Goal: Task Accomplishment & Management: Complete application form

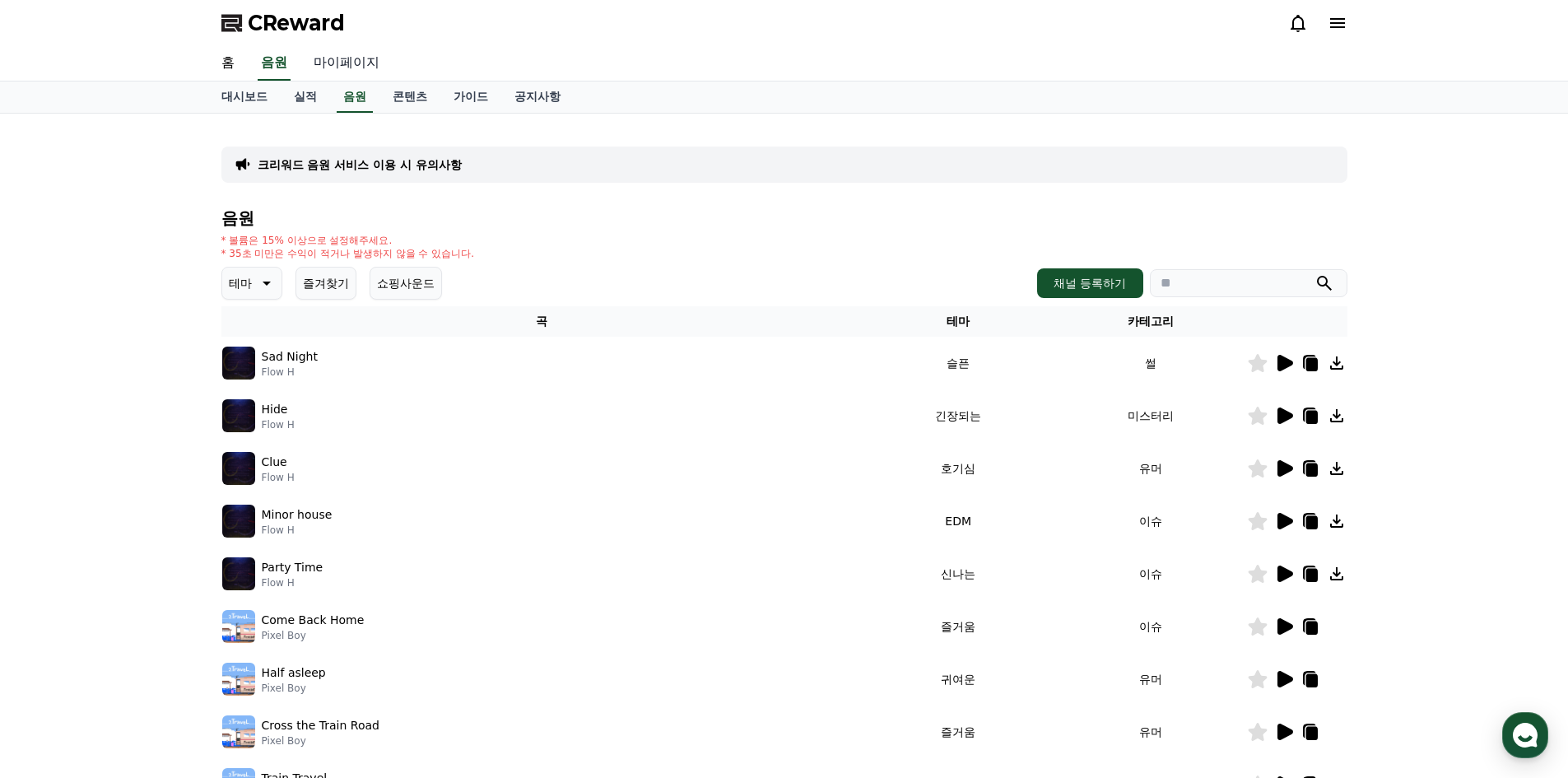
click at [349, 72] on link "마이페이지" at bounding box center [346, 63] width 92 height 35
select select "**********"
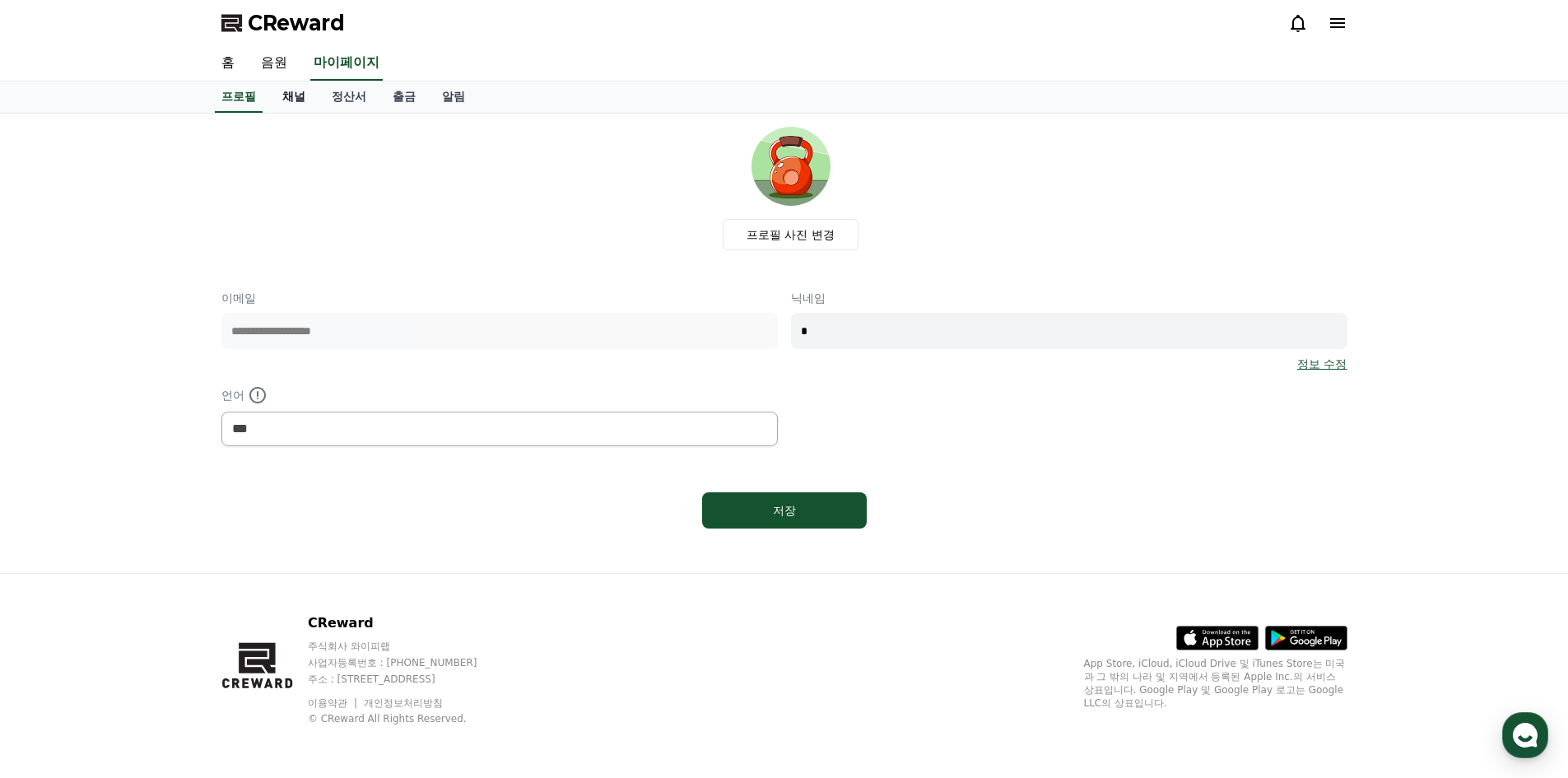
click at [298, 99] on link "채널" at bounding box center [294, 96] width 50 height 31
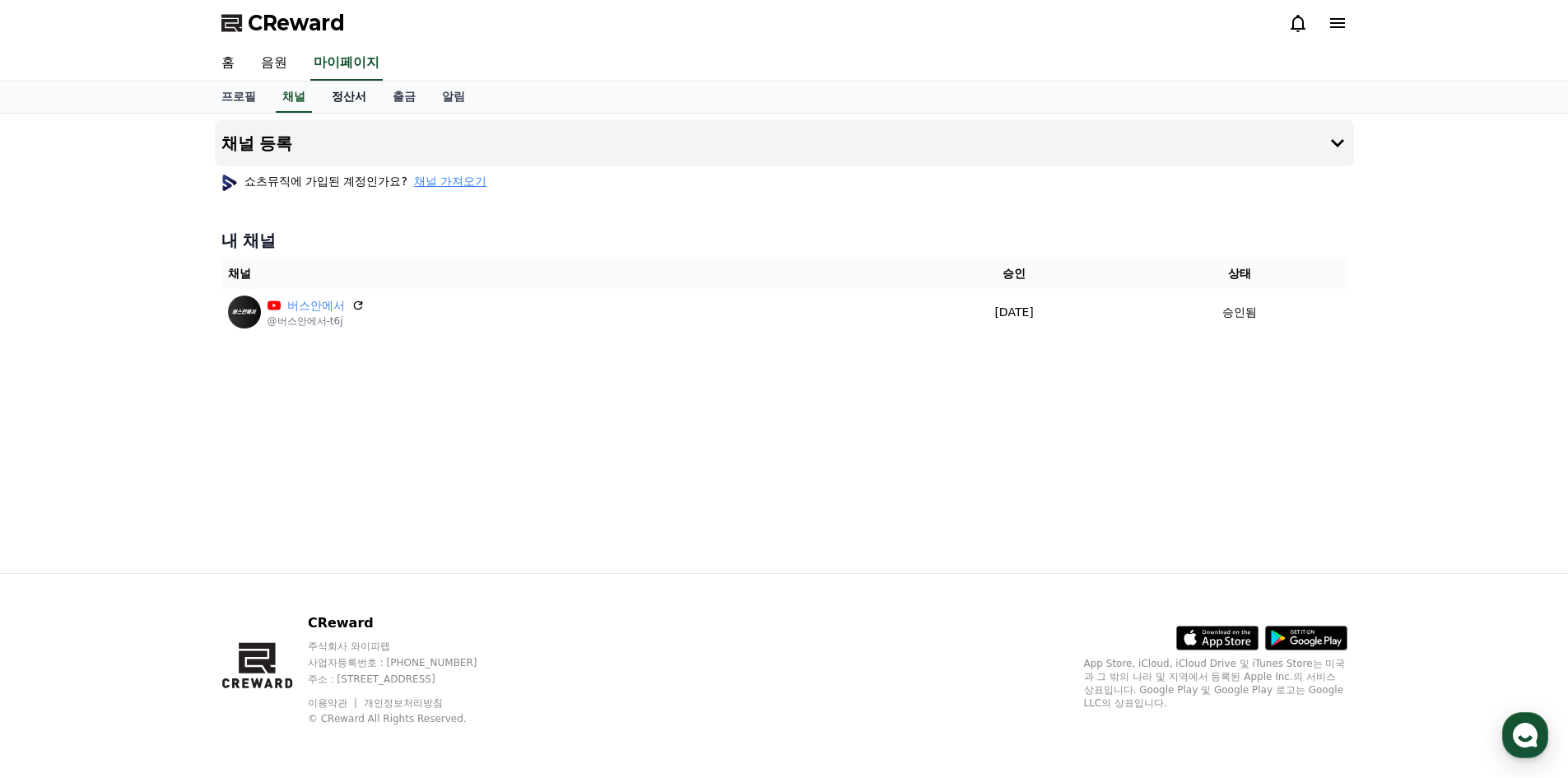
click at [347, 95] on link "정산서" at bounding box center [348, 96] width 61 height 31
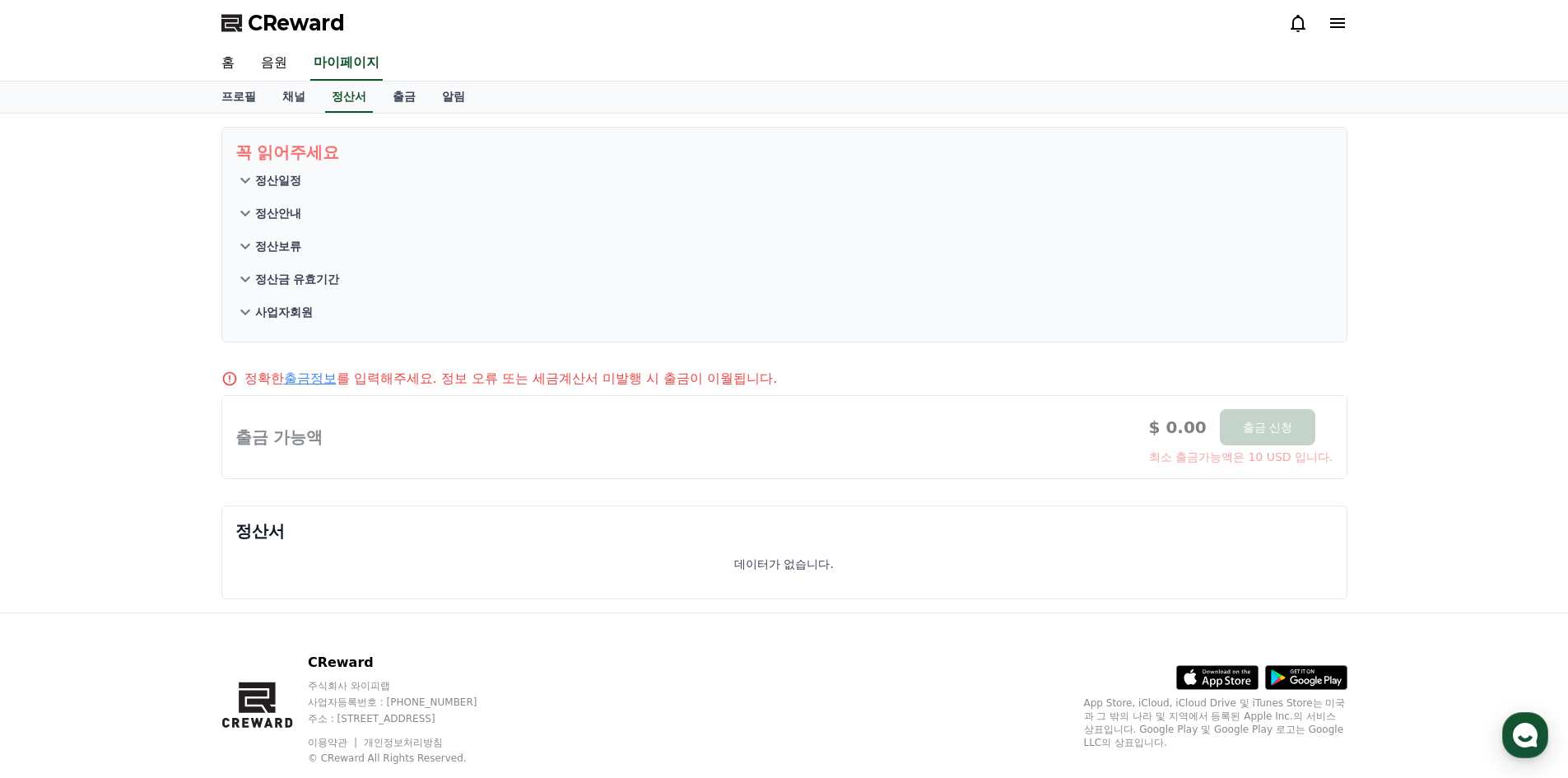
click at [243, 281] on icon at bounding box center [245, 279] width 10 height 6
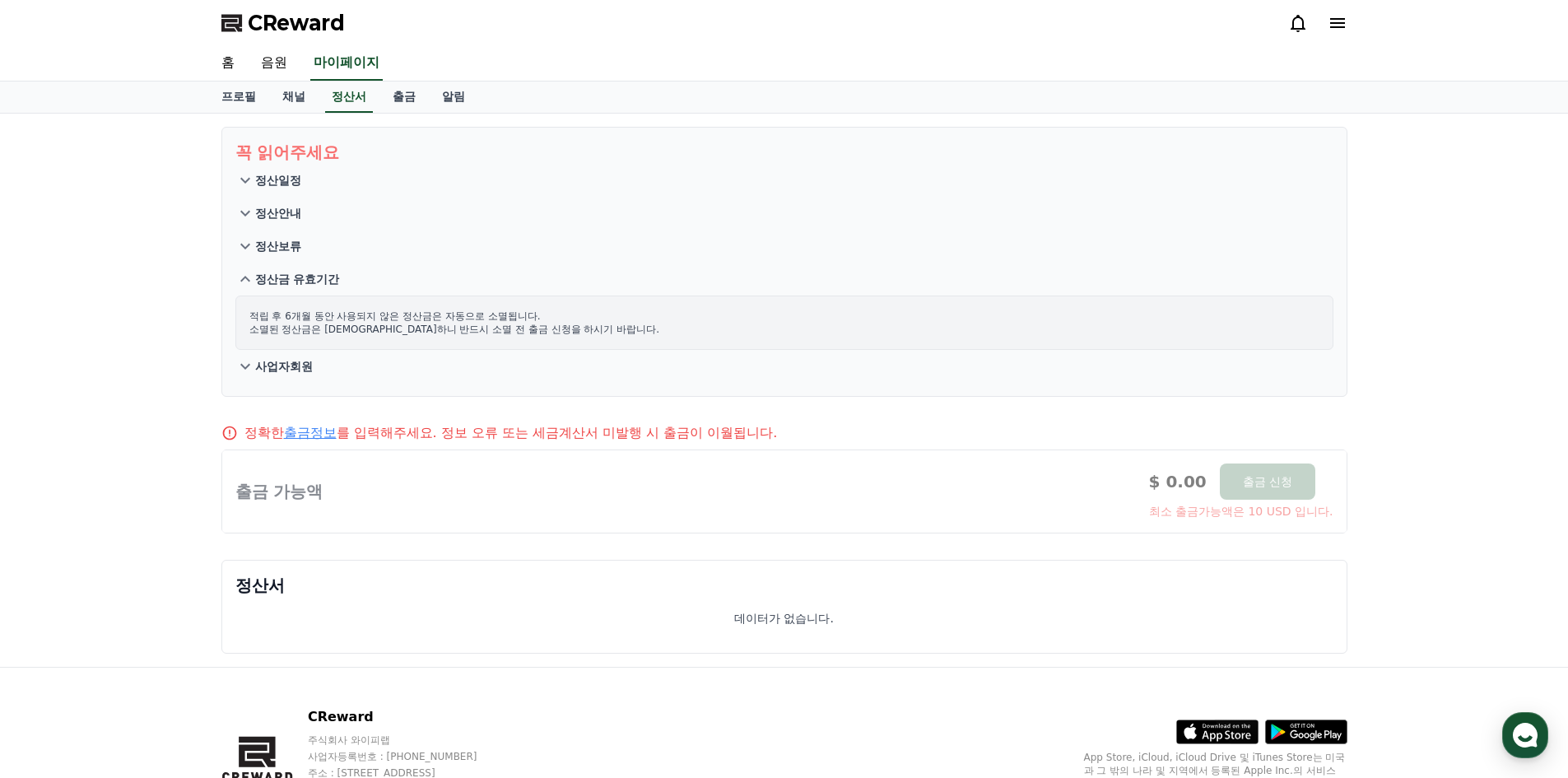
click at [239, 362] on icon at bounding box center [244, 366] width 20 height 20
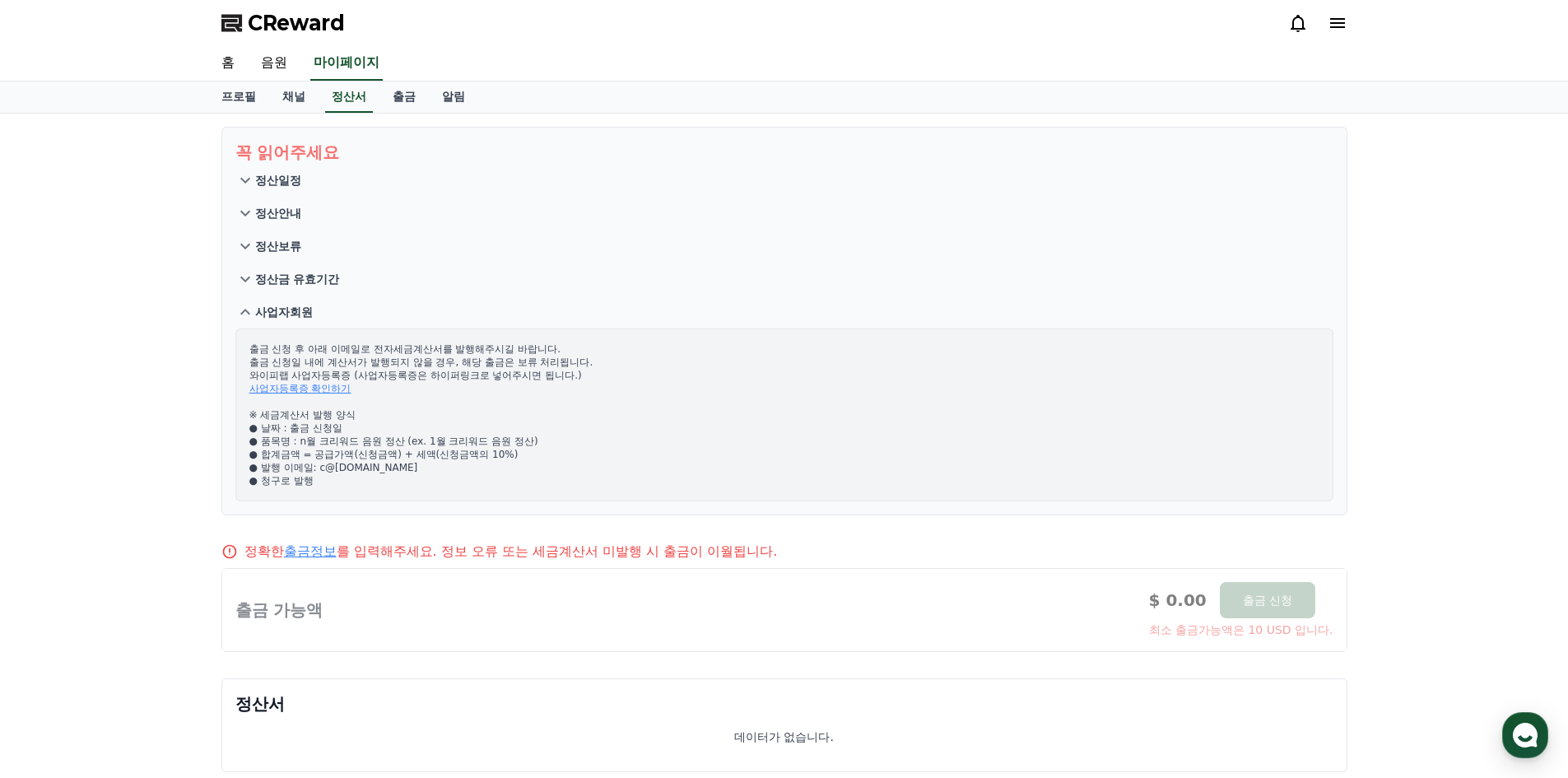
drag, startPoint x: 358, startPoint y: 357, endPoint x: 515, endPoint y: 355, distance: 157.0
click at [515, 355] on p "출금 신청 후 아래 이메일로 전자세금계산서를 발행해주시길 바랍니다. 출금 신청일 내에 계산서가 발행되지 않을 경우, 해당 출금은 보류 처리됩니…" at bounding box center [784, 415] width 1070 height 145
click at [501, 365] on p "출금 신청 후 아래 이메일로 전자세금계산서를 발행해주시길 바랍니다. 출금 신청일 내에 계산서가 발행되지 않을 경우, 해당 출금은 보류 처리됩니…" at bounding box center [784, 415] width 1070 height 145
click at [242, 176] on icon at bounding box center [244, 180] width 20 height 20
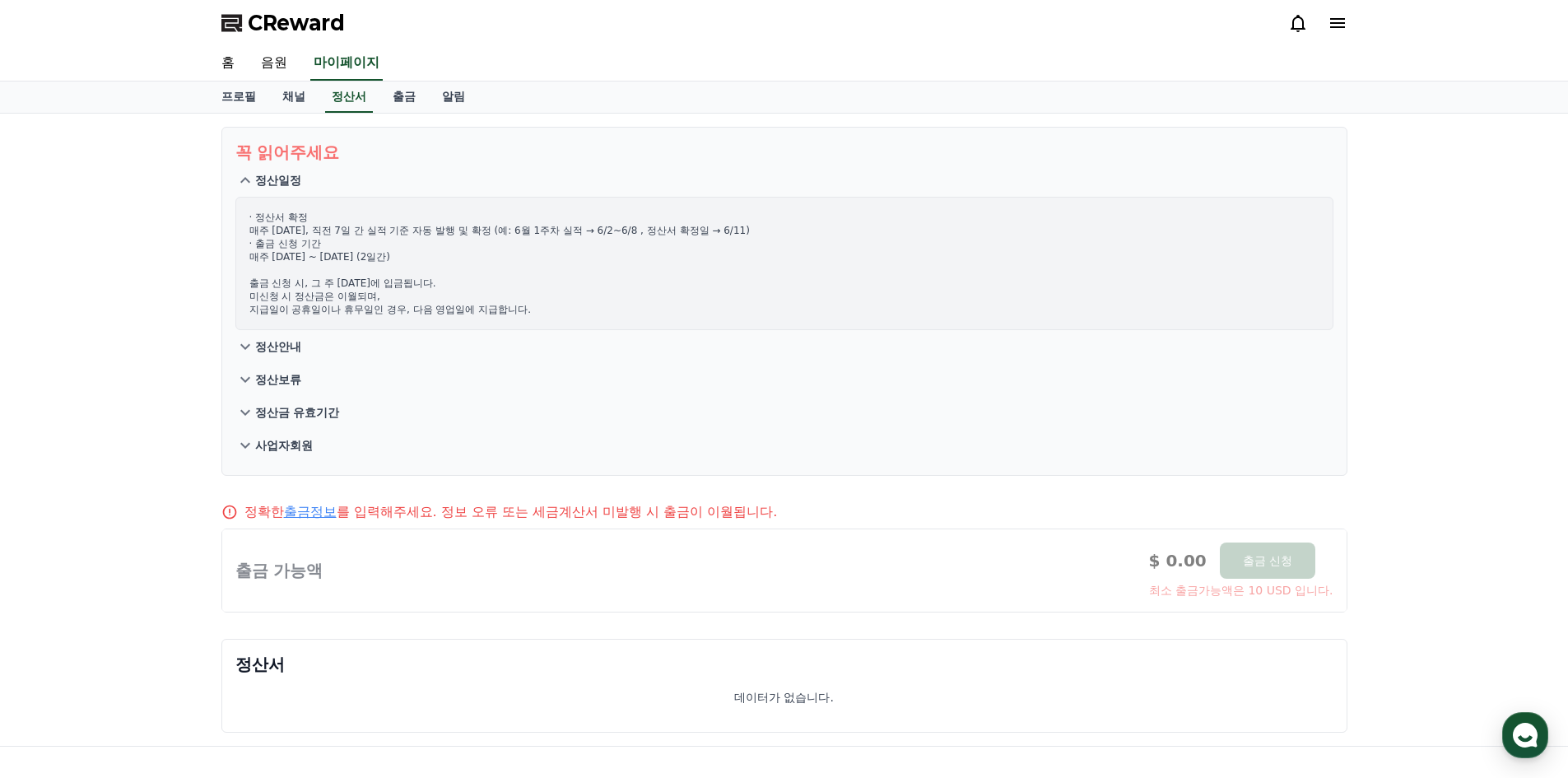
drag, startPoint x: 392, startPoint y: 226, endPoint x: 647, endPoint y: 228, distance: 255.0
click at [647, 228] on p "· 정산서 확정 매주 수요일, 직전 7일 간 실적 기준 자동 발행 및 확정 (예: 6월 1주차 실적 → 6/2~6/8 , 정산서 확정일 → 6…" at bounding box center [784, 263] width 1070 height 106
click at [549, 282] on p "· 정산서 확정 매주 수요일, 직전 7일 간 실적 기준 자동 발행 및 확정 (예: 6월 1주차 실적 → 6/2~6/8 , 정산서 확정일 → 6…" at bounding box center [784, 263] width 1070 height 106
click at [297, 102] on link "채널" at bounding box center [294, 96] width 50 height 31
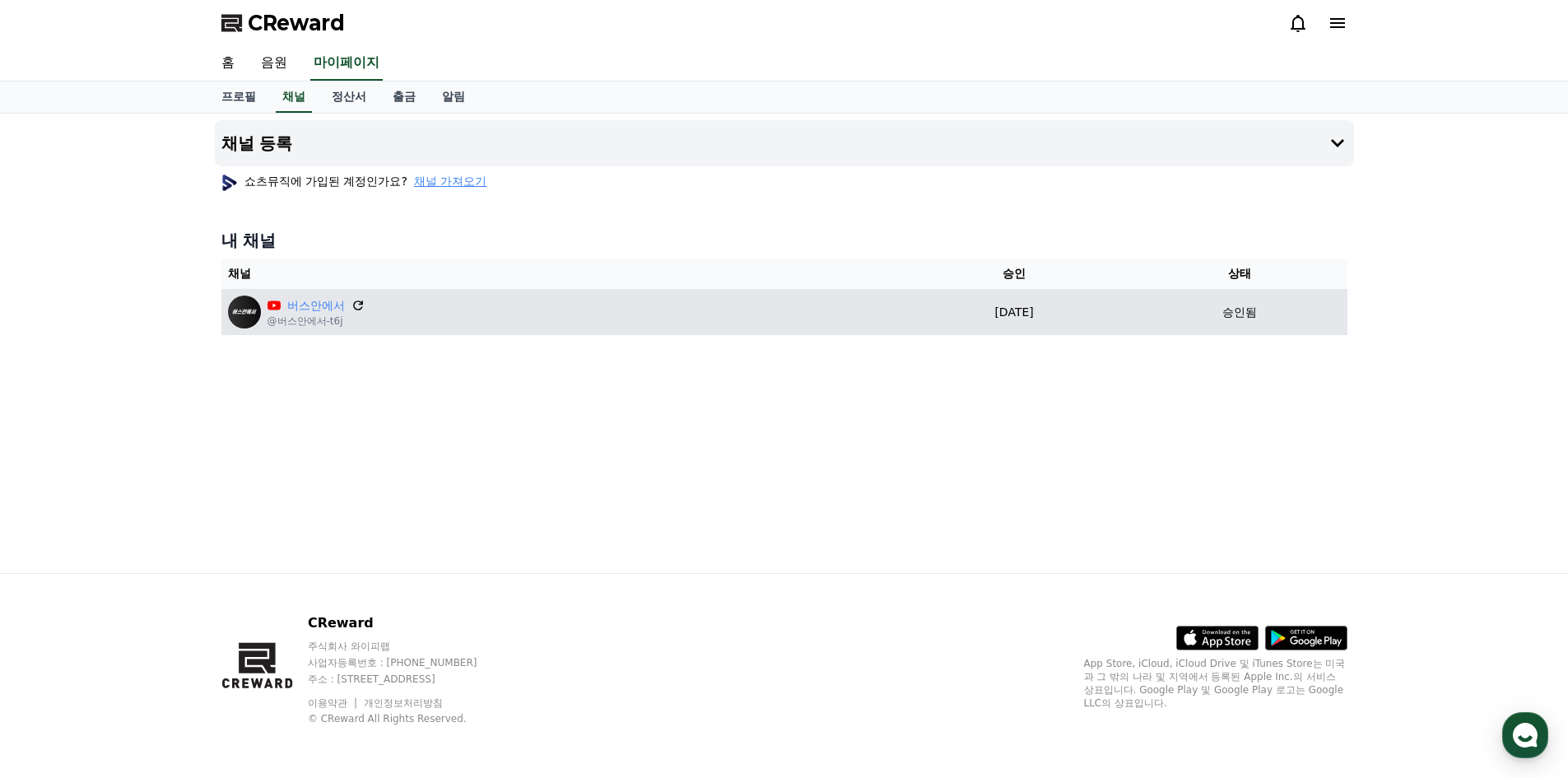
click at [359, 306] on icon at bounding box center [359, 305] width 15 height 15
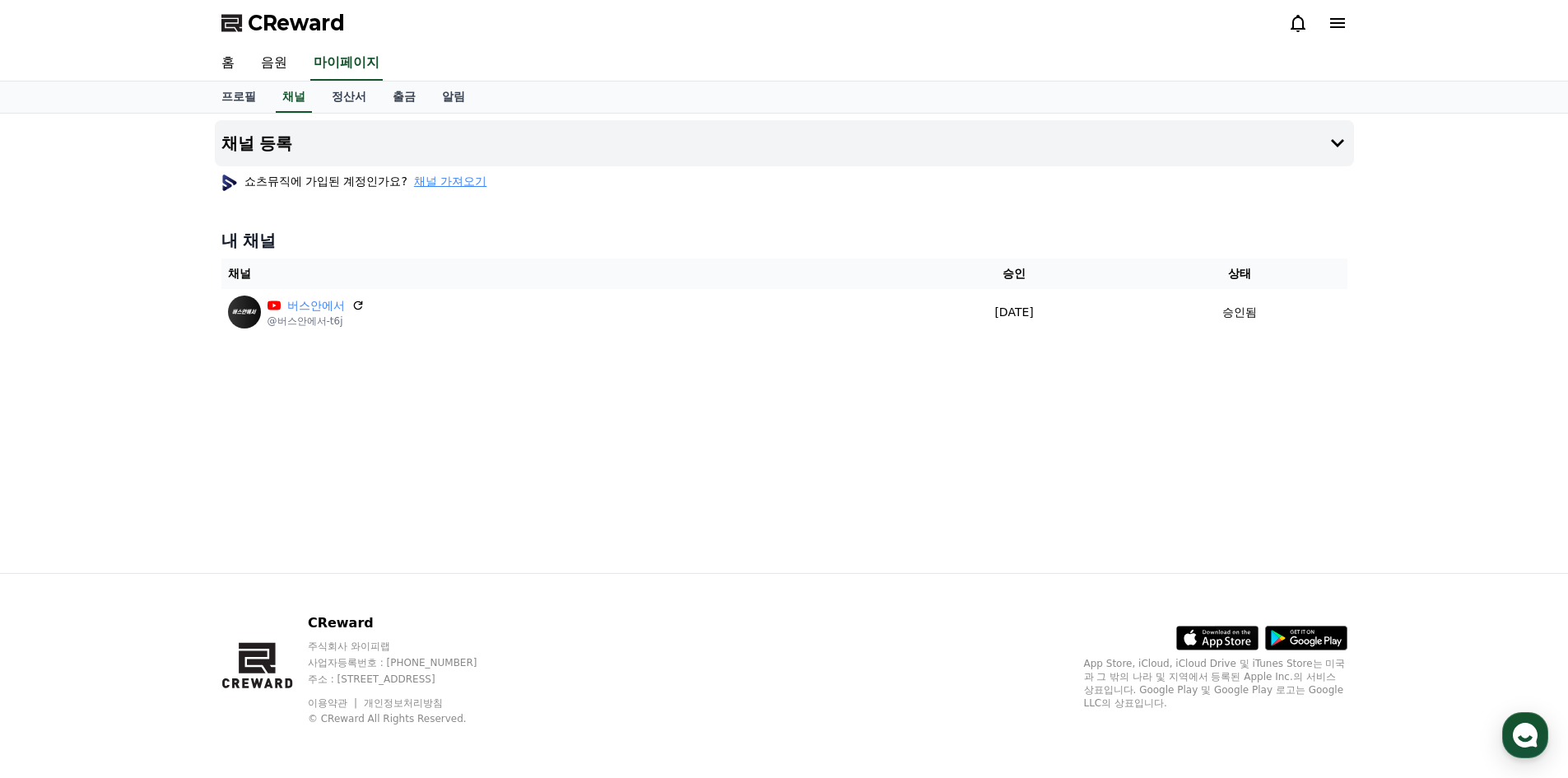
click at [446, 179] on span "채널 가져오기" at bounding box center [449, 182] width 72 height 17
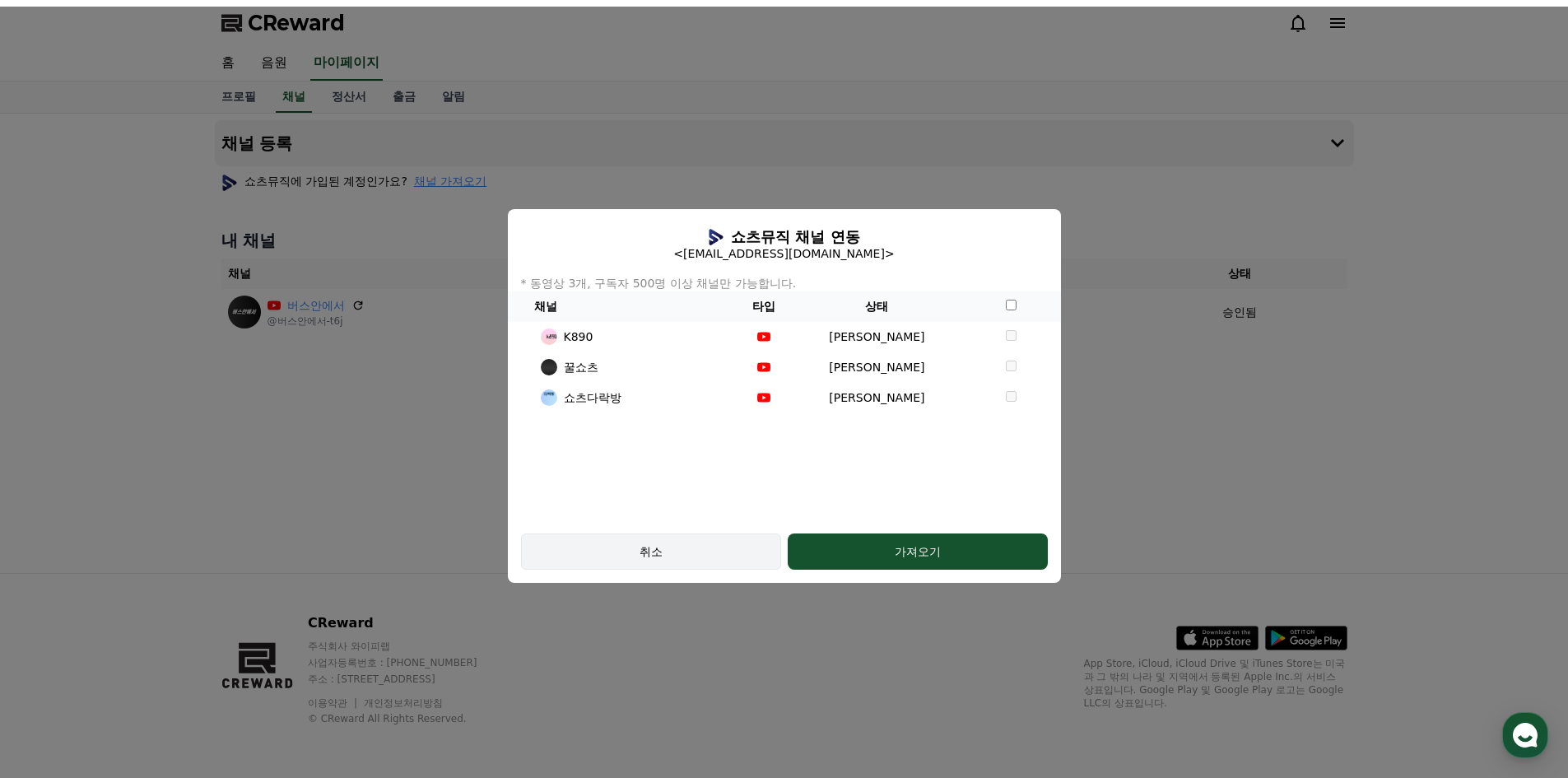
click at [689, 545] on div "취소" at bounding box center [651, 551] width 212 height 17
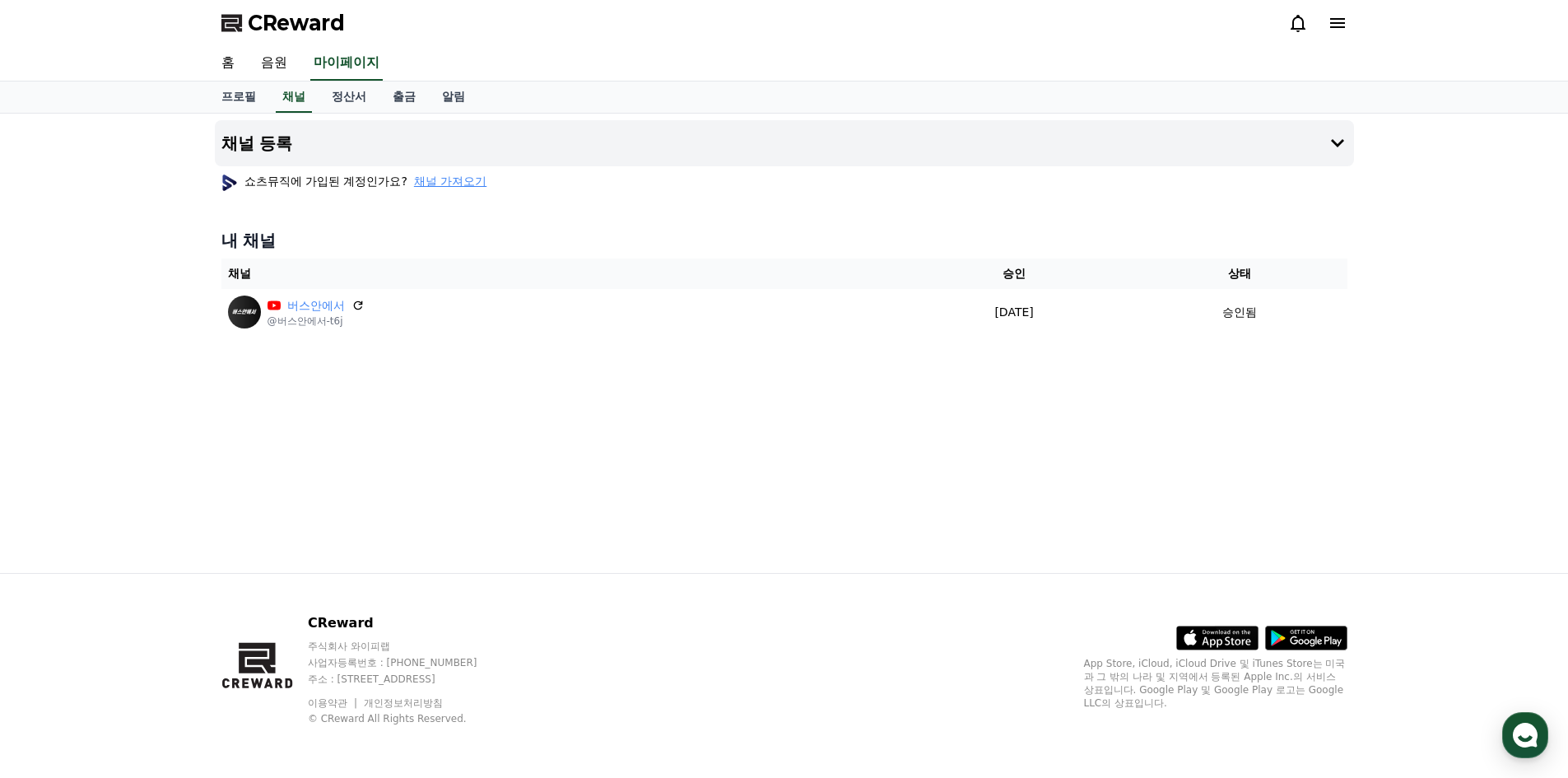
click at [1350, 17] on div "CReward" at bounding box center [784, 22] width 1152 height 46
click at [1344, 18] on icon at bounding box center [1338, 22] width 15 height 10
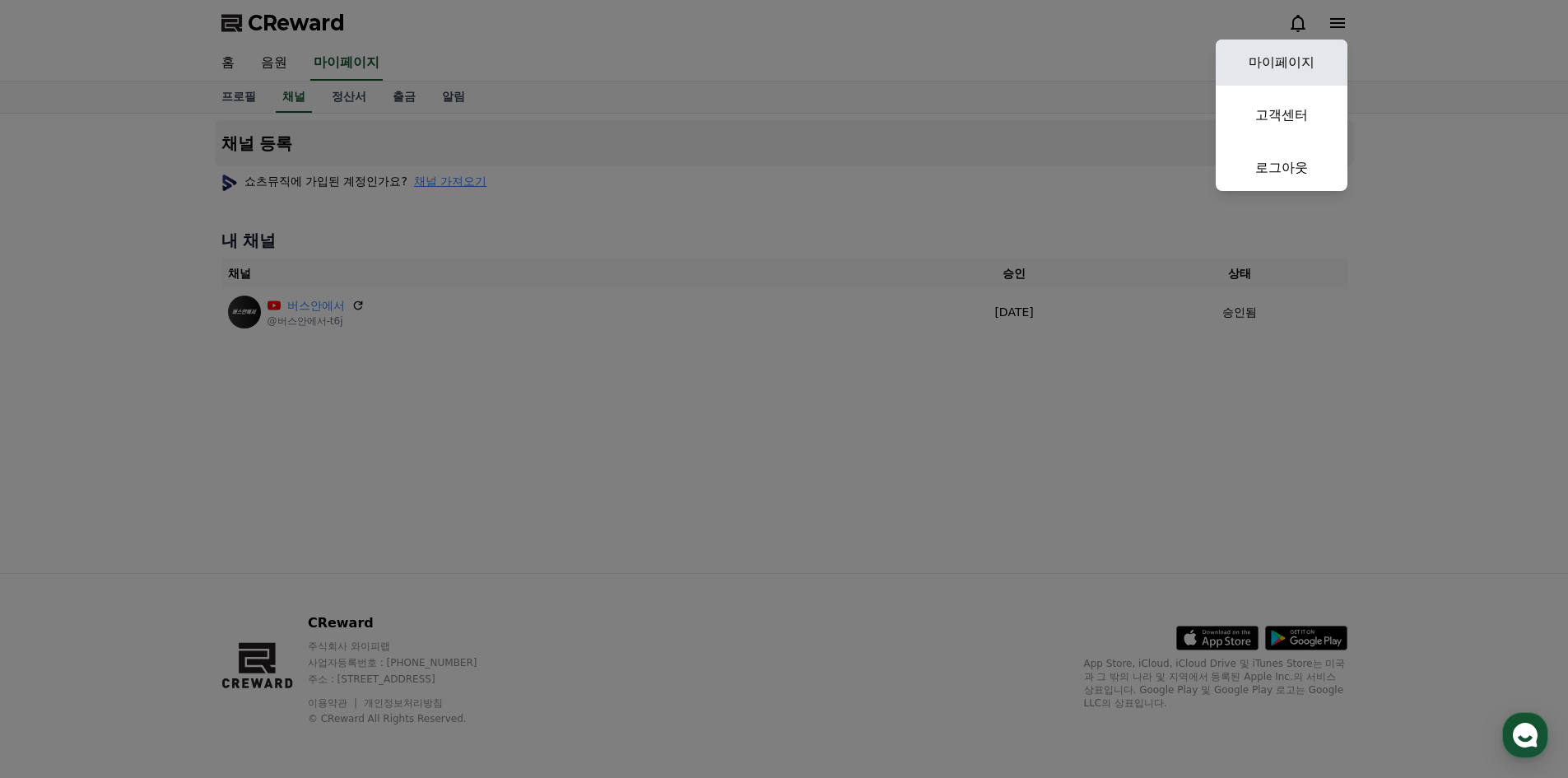
click at [1312, 47] on link "마이페이지" at bounding box center [1282, 62] width 132 height 46
select select "**********"
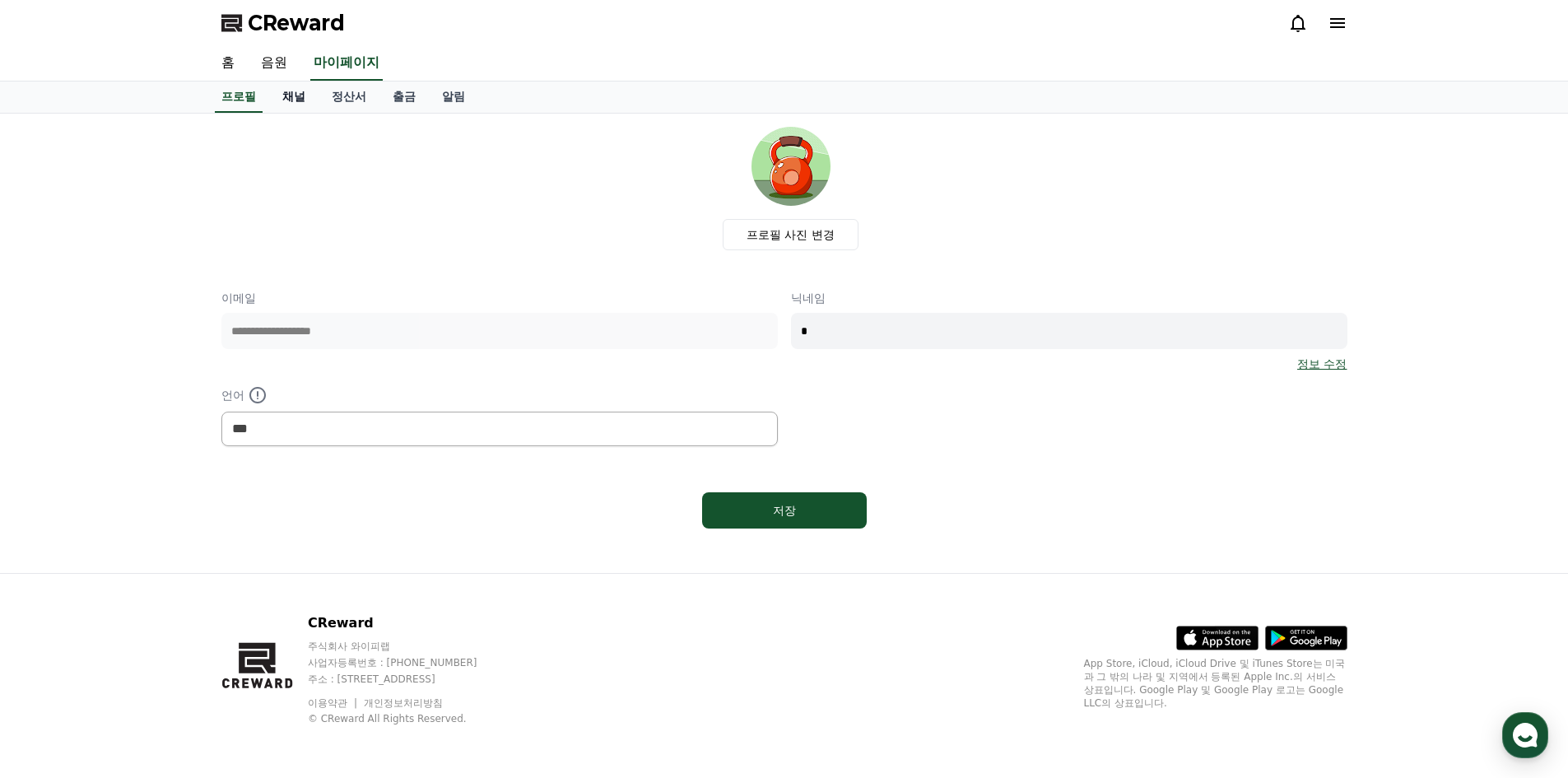
click at [297, 103] on link "채널" at bounding box center [294, 96] width 50 height 31
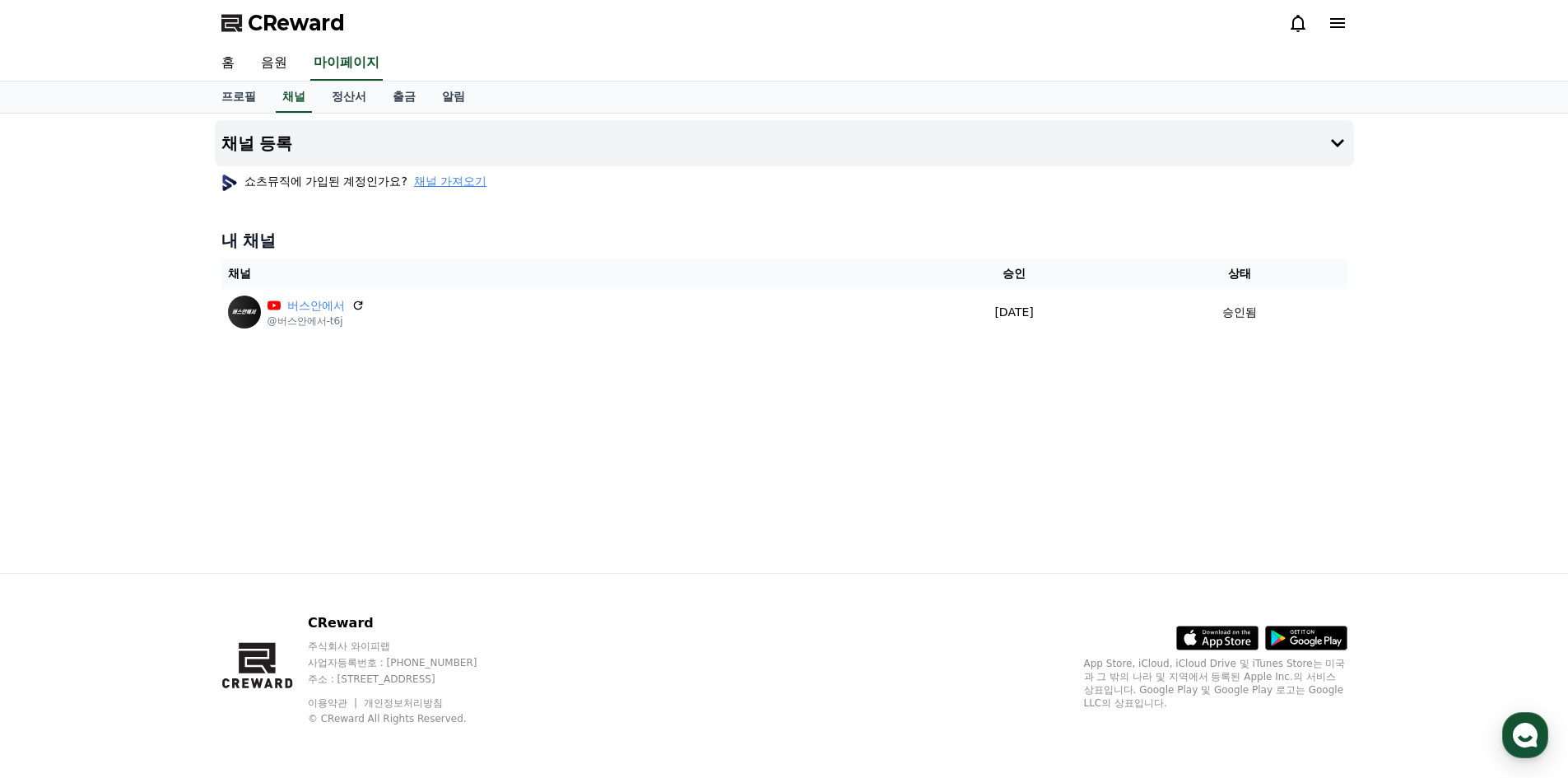
click at [429, 422] on div "채널 등록 쇼츠뮤직에 가입된 계정인가요? 채널 가져오기 내 채널 채널 승인 상태 버스안에서 @버스안에서-t6j 2025-08-20 08-20 …" at bounding box center [784, 343] width 1152 height 460
click at [1337, 140] on icon at bounding box center [1337, 142] width 20 height 20
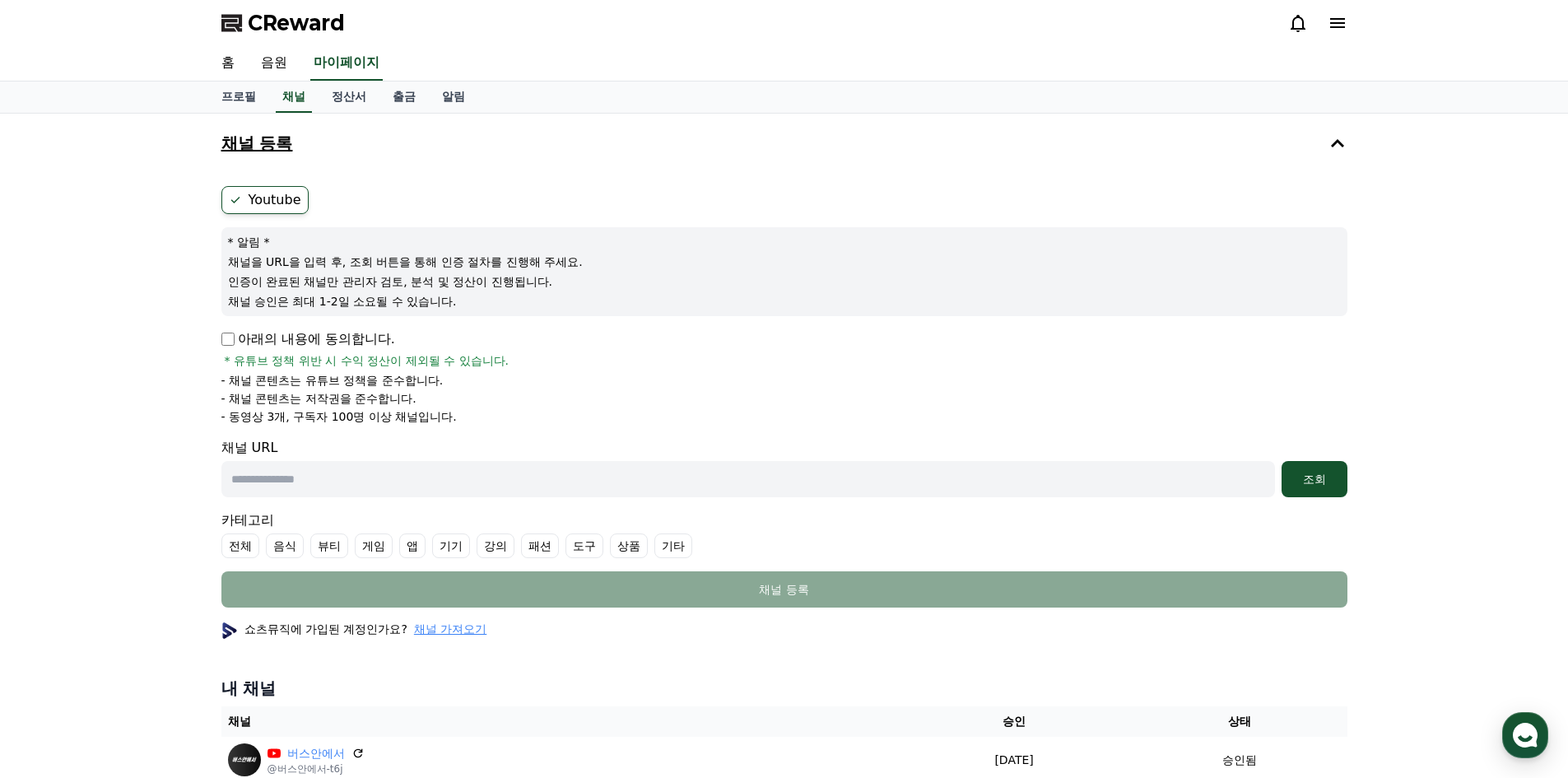
drag, startPoint x: 329, startPoint y: 262, endPoint x: 477, endPoint y: 267, distance: 148.1
click at [477, 267] on p "채널을 URL을 입력 후, 조회 버튼을 통해 인증 절차를 진행해 주세요." at bounding box center [784, 262] width 1113 height 17
click at [432, 296] on p "채널 승인은 최대 1-2일 소요될 수 있습니다." at bounding box center [784, 301] width 1113 height 17
click at [482, 462] on input "text" at bounding box center [749, 478] width 1054 height 37
paste input "**********"
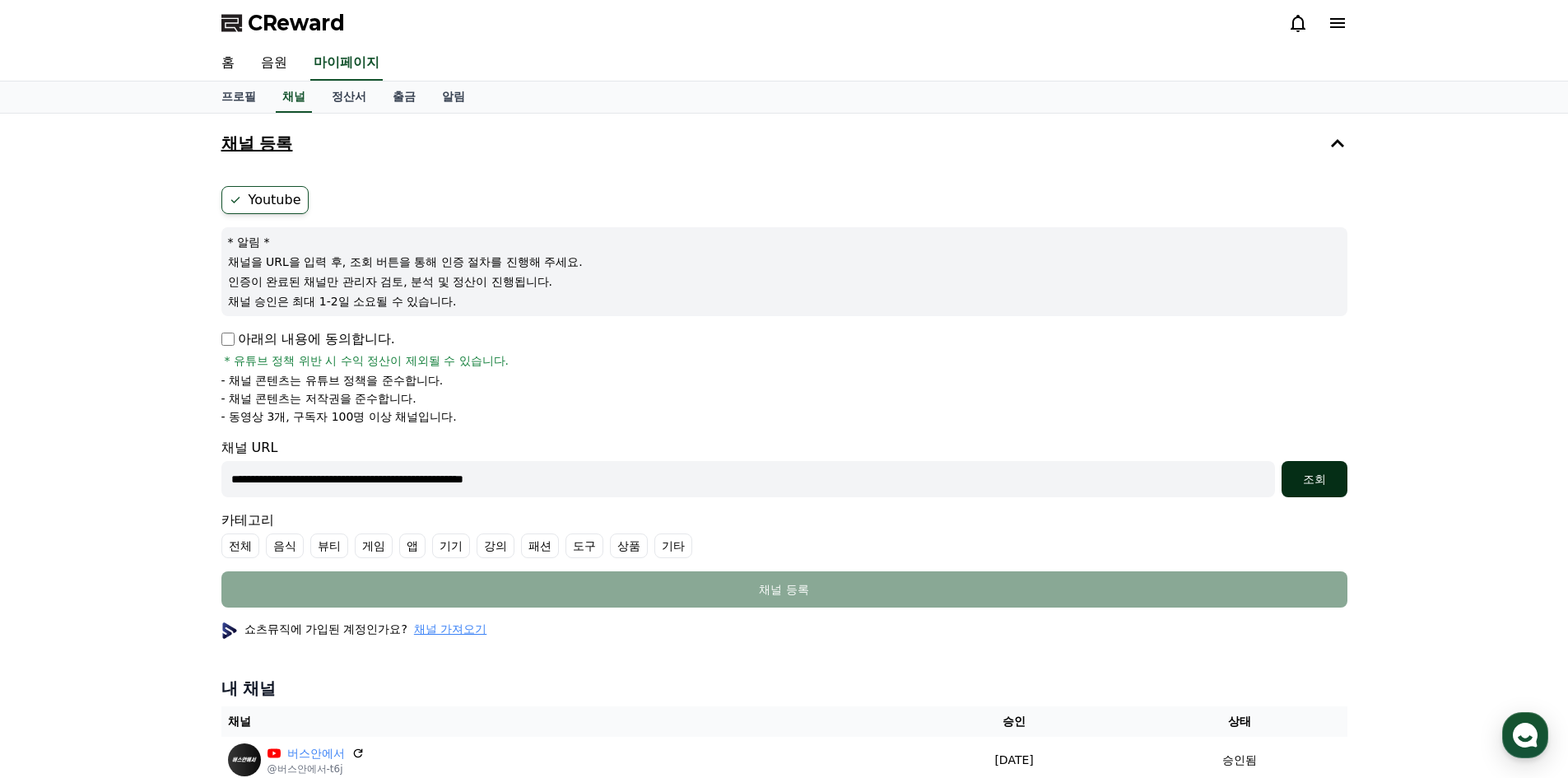
type input "**********"
click at [1318, 477] on div "조회" at bounding box center [1314, 479] width 52 height 17
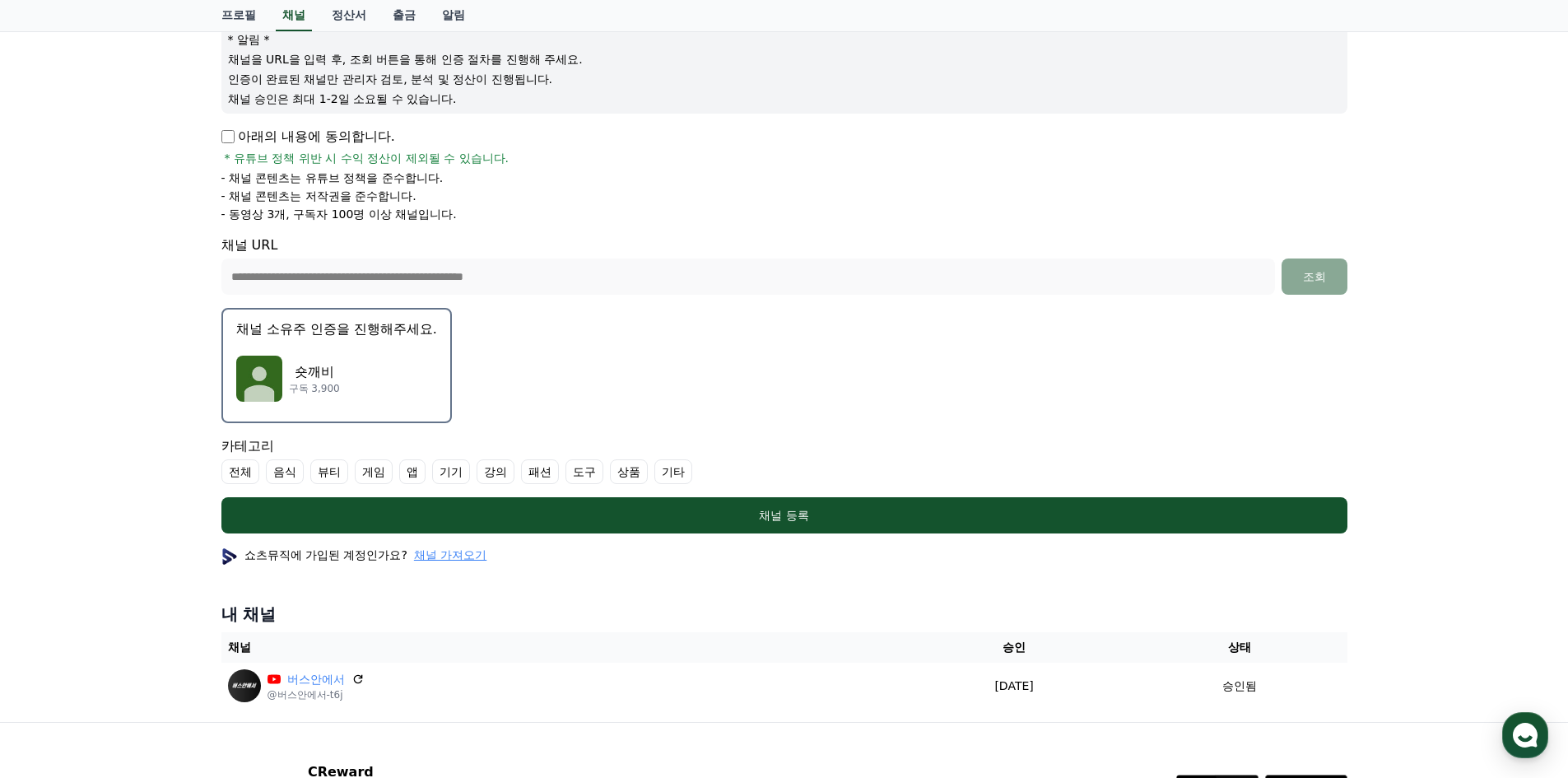
scroll to position [247, 0]
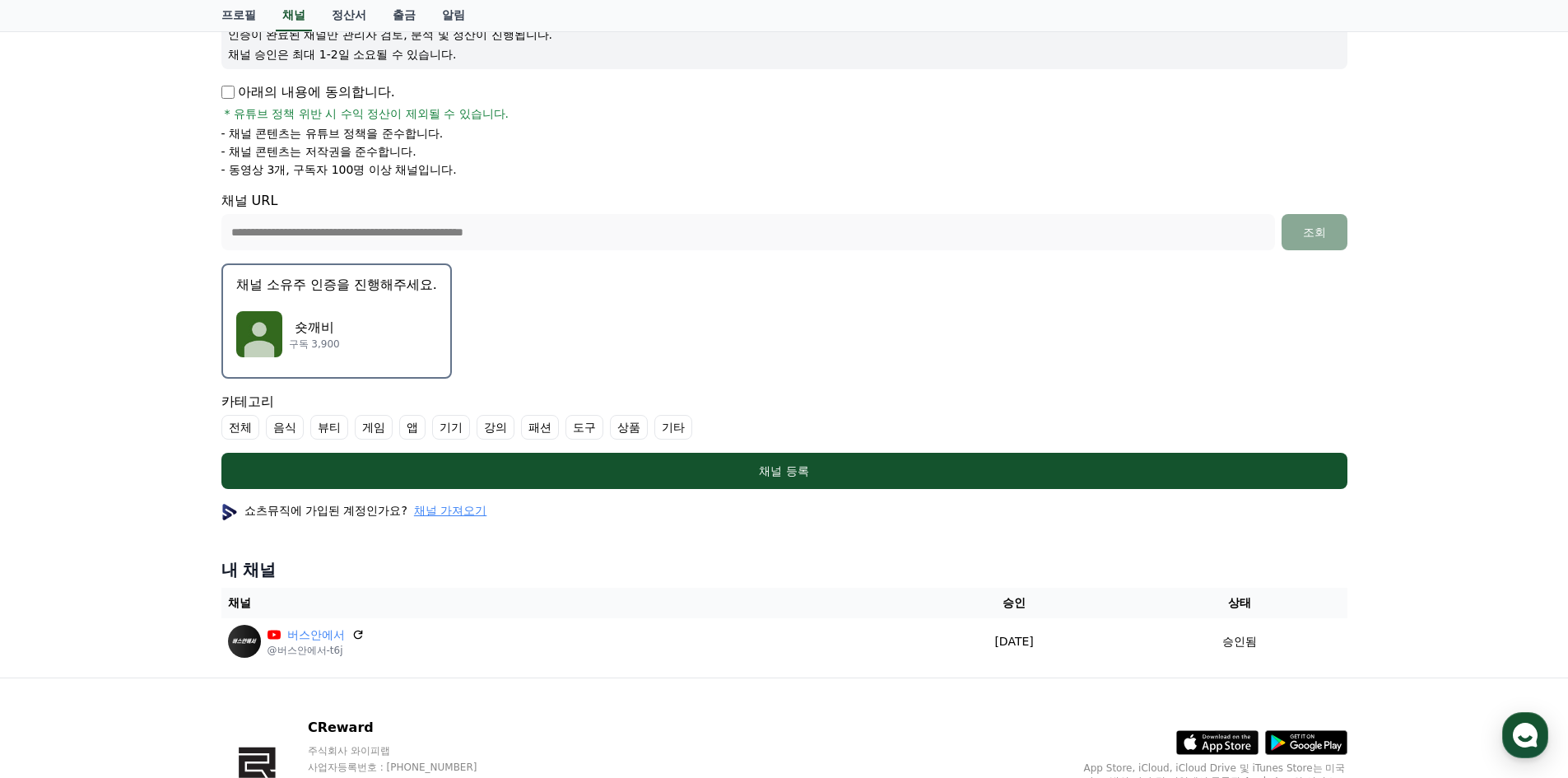
click at [365, 305] on div "숏깨비 구독 3,900" at bounding box center [336, 334] width 201 height 66
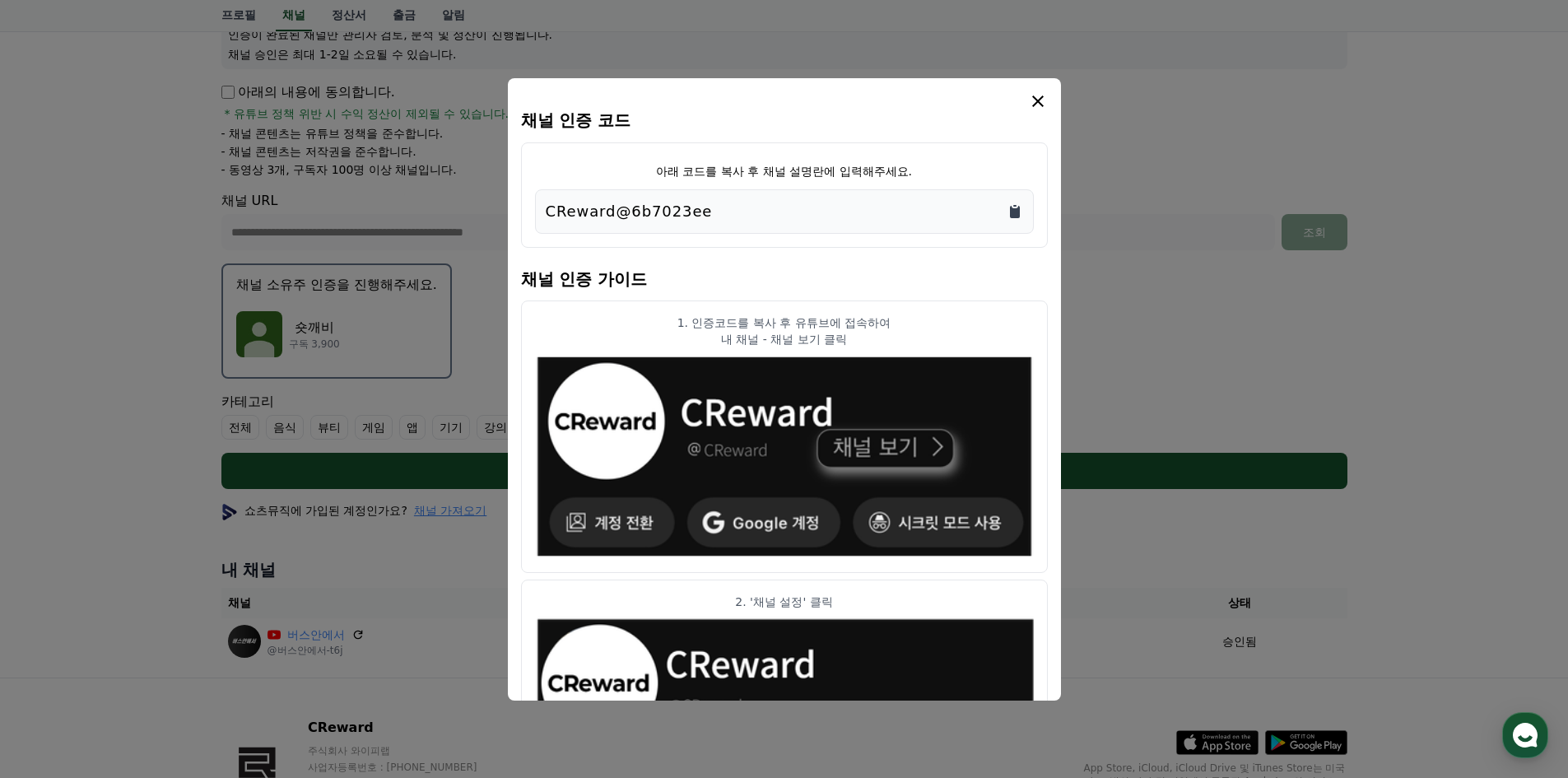
click at [1013, 210] on icon "Copy to clipboard" at bounding box center [1015, 212] width 10 height 12
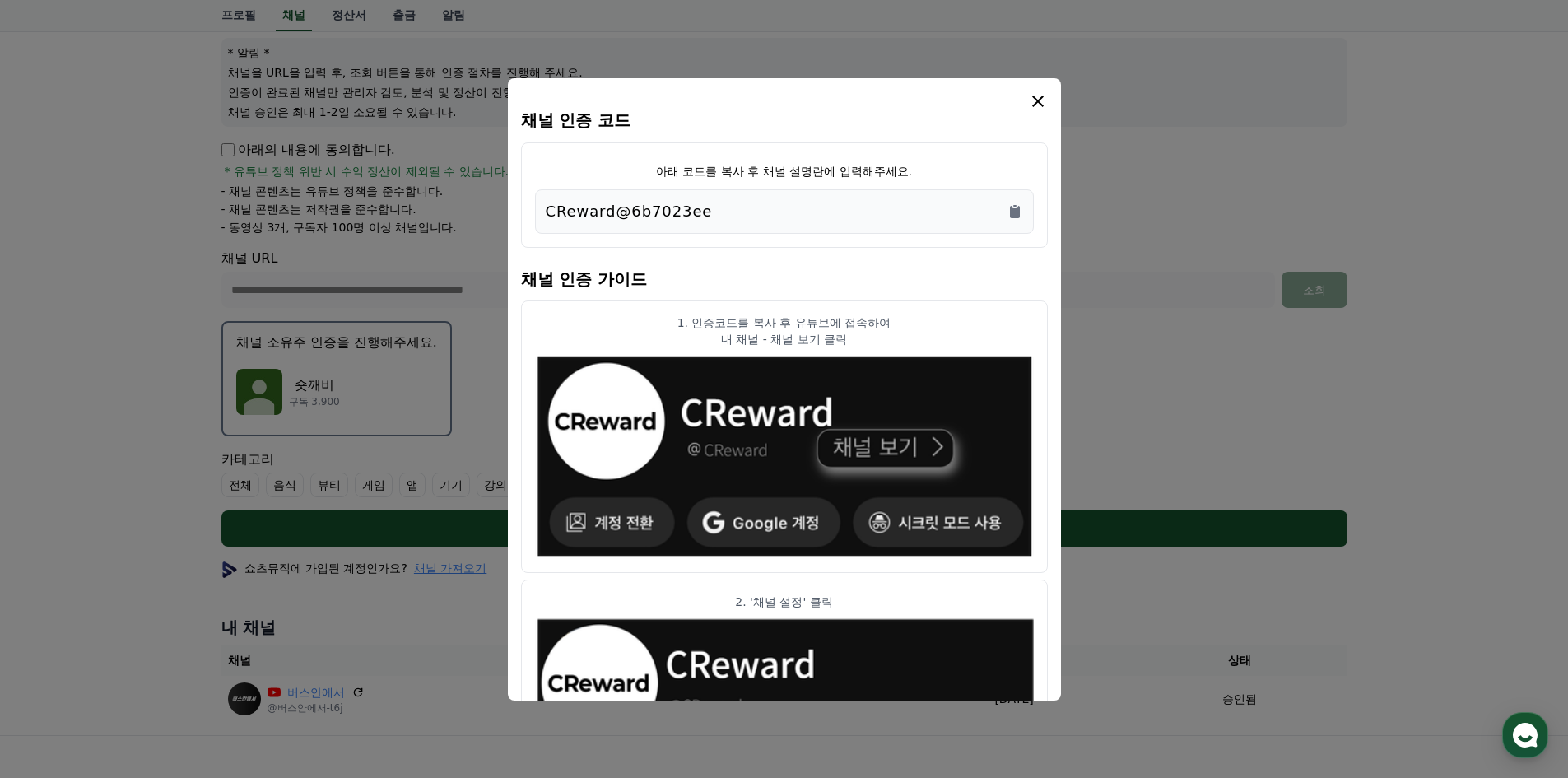
scroll to position [0, 0]
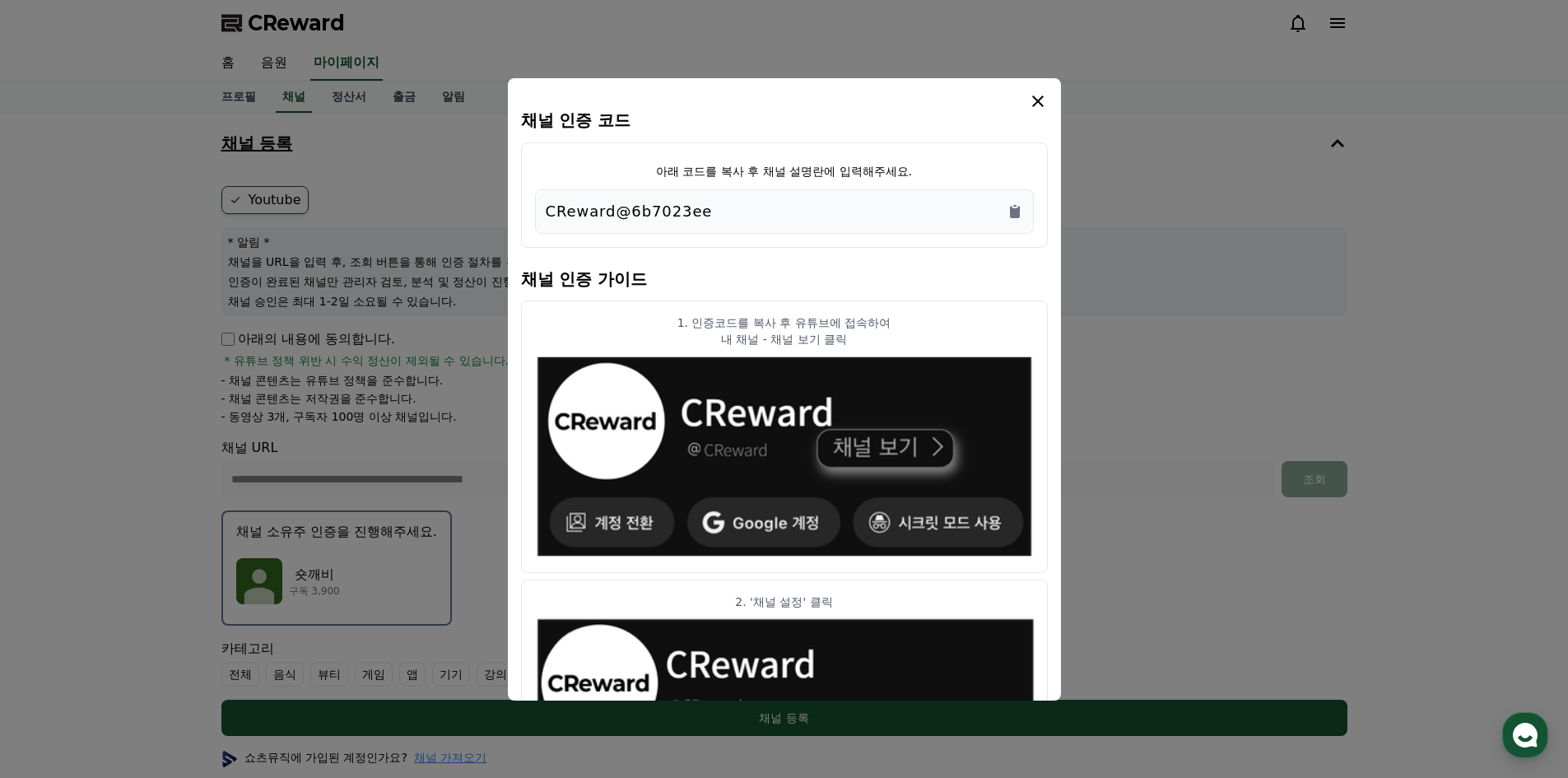
click at [1045, 95] on icon "modal" at bounding box center [1037, 101] width 20 height 20
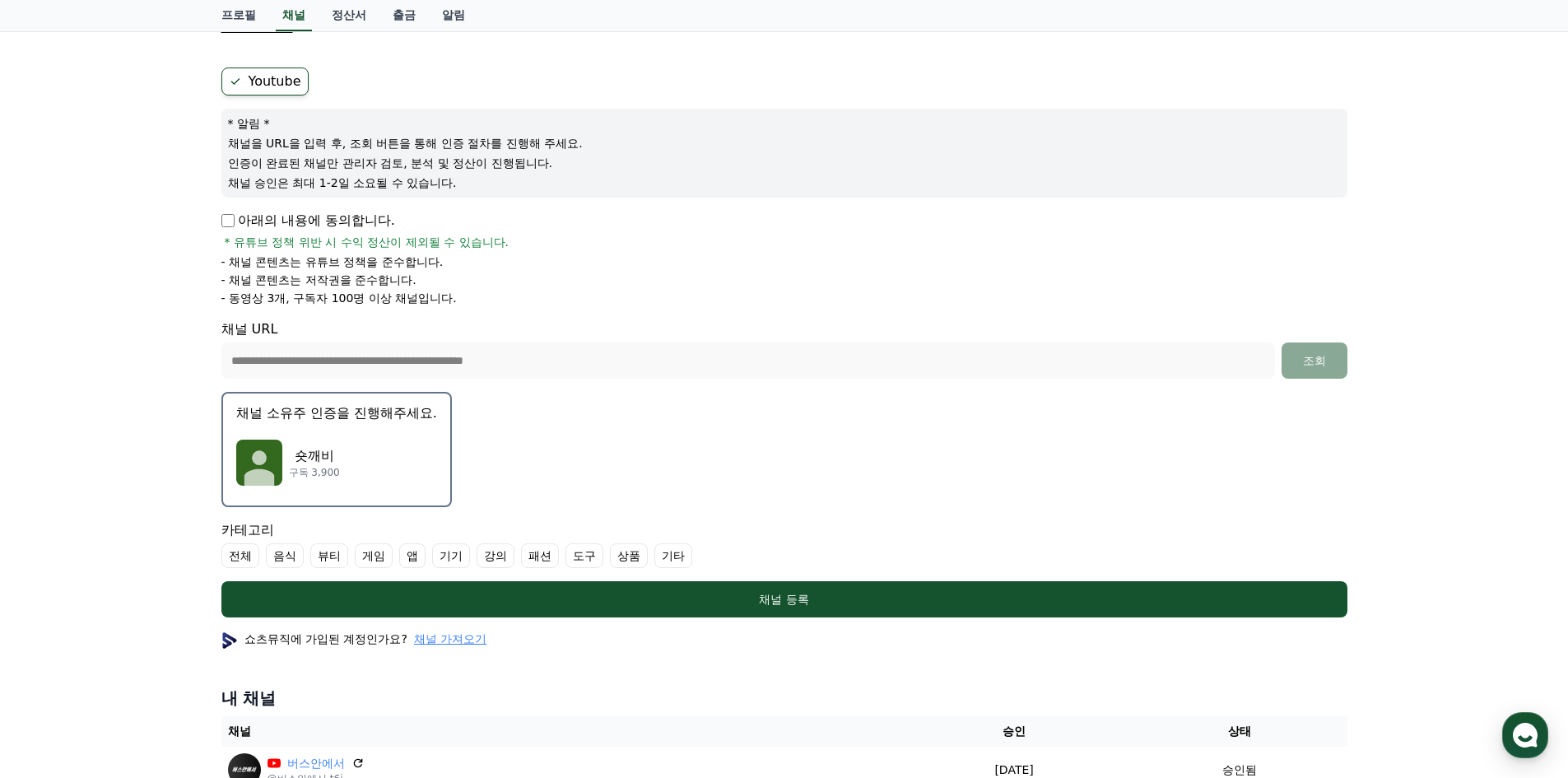
scroll to position [165, 0]
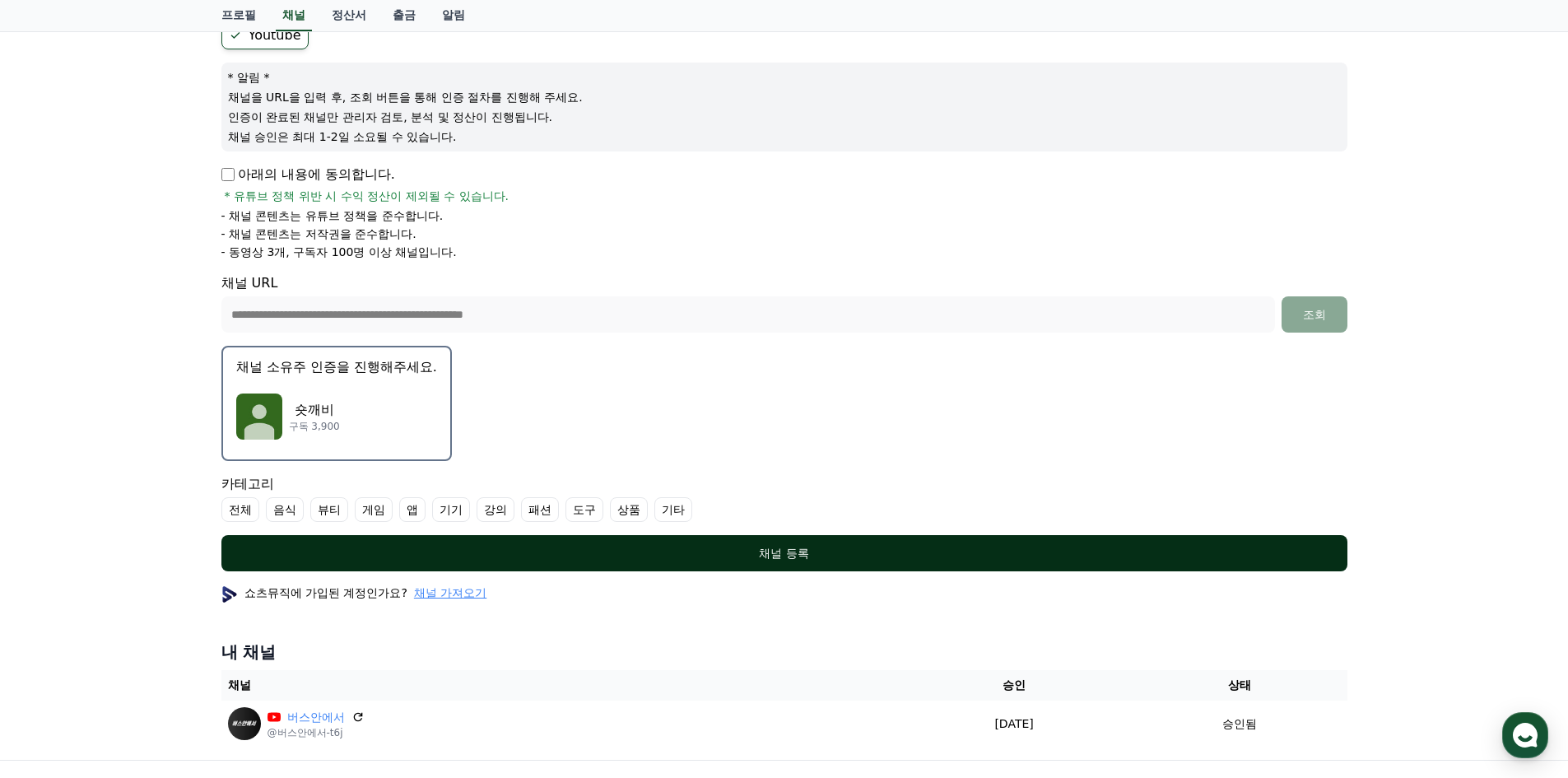
click at [817, 555] on div "채널 등록" at bounding box center [784, 553] width 1061 height 17
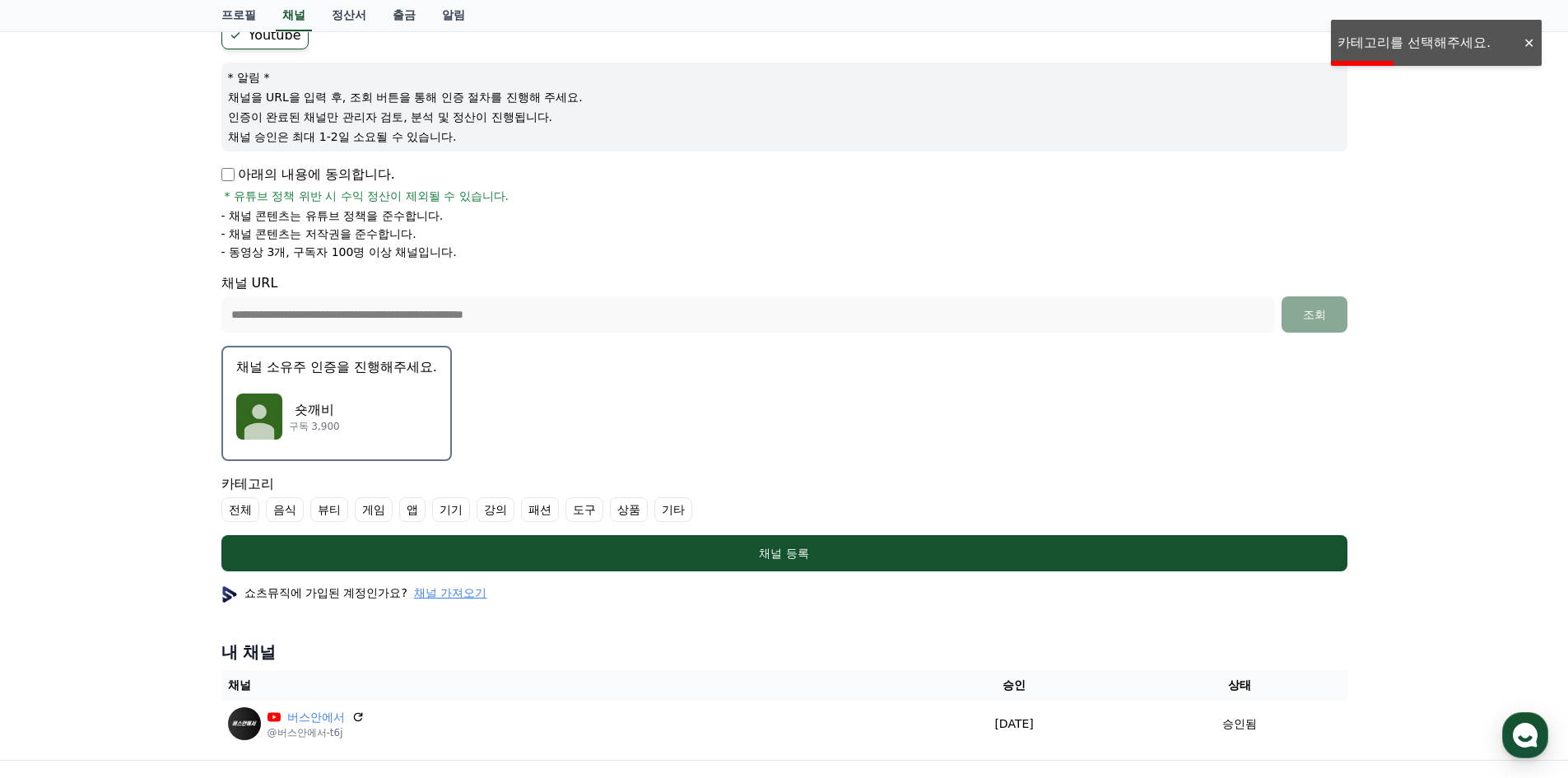
click at [666, 510] on label "기타" at bounding box center [673, 509] width 37 height 24
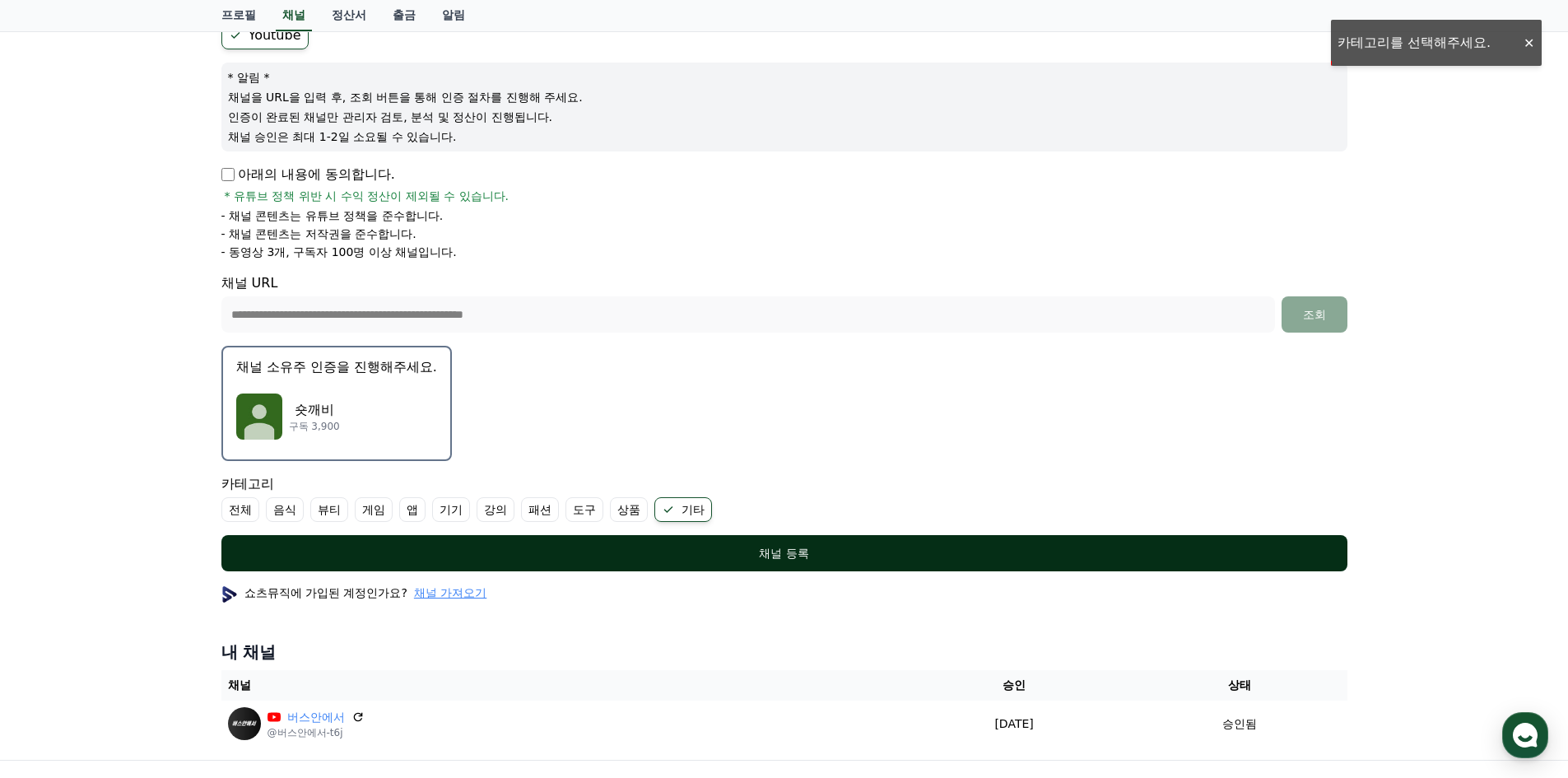
click at [769, 559] on div "채널 등록" at bounding box center [784, 553] width 1061 height 17
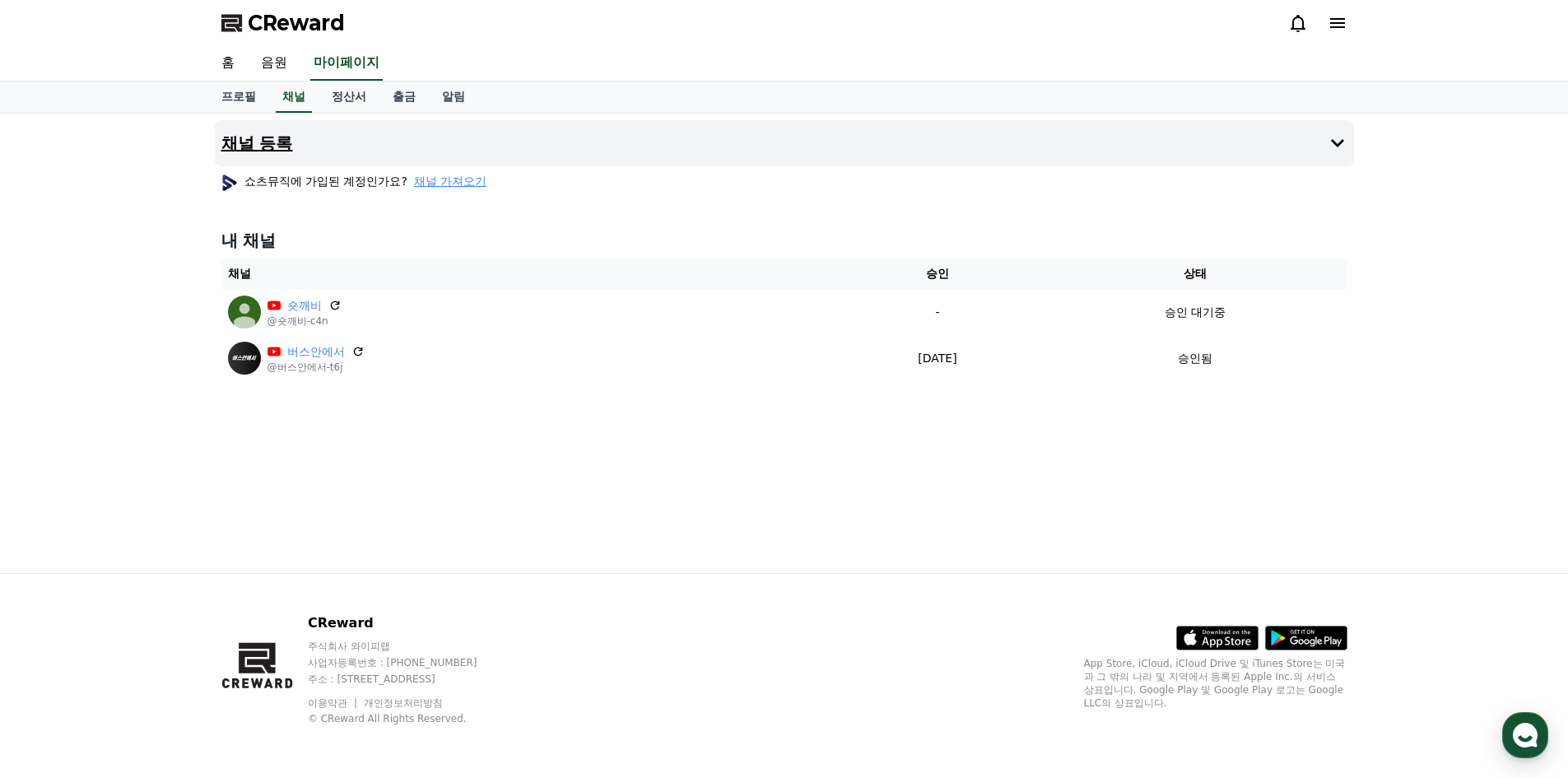
click at [323, 135] on button "채널 등록" at bounding box center [784, 142] width 1139 height 46
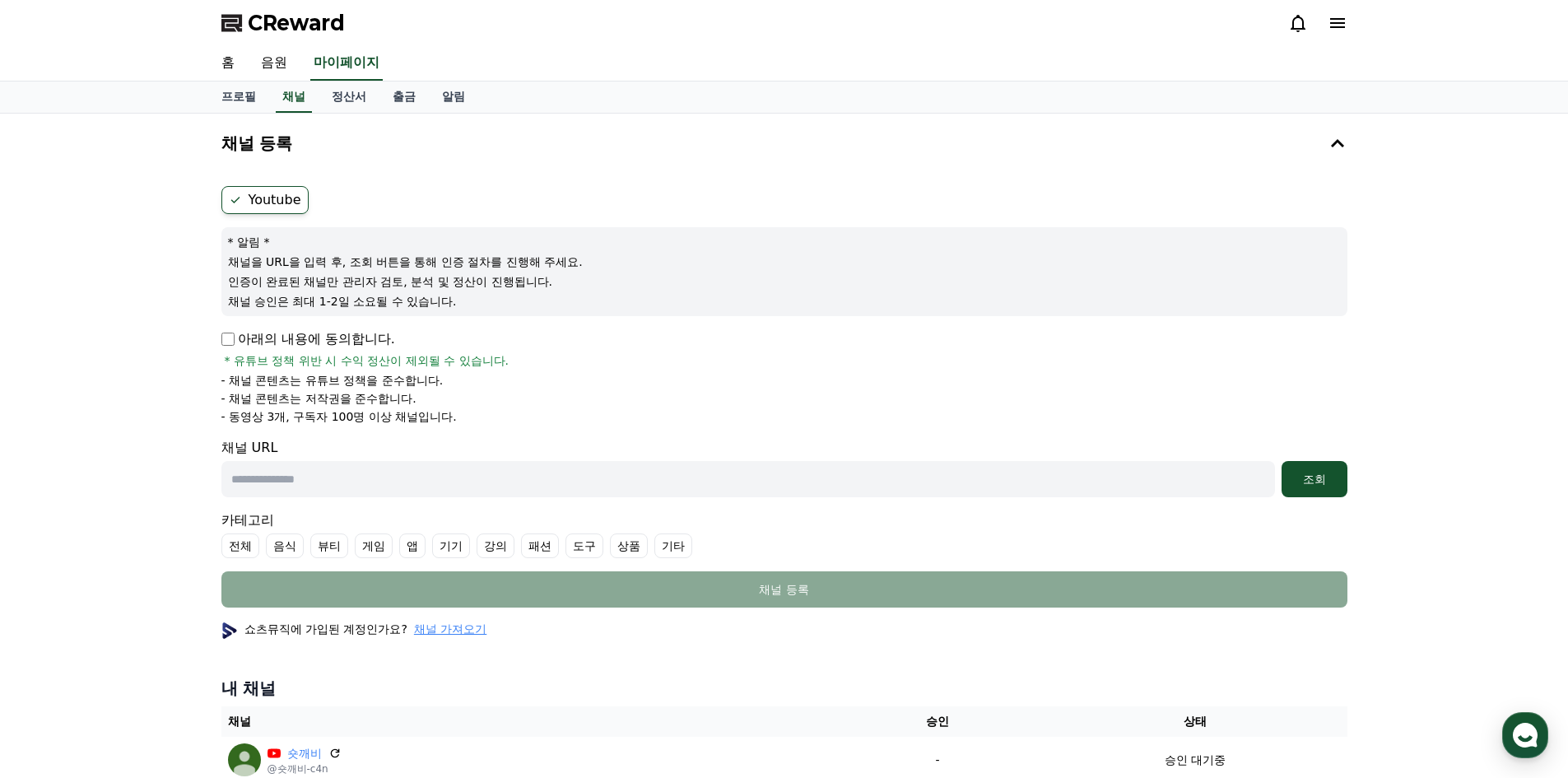
click at [359, 479] on input "text" at bounding box center [749, 478] width 1054 height 37
paste input "**********"
type input "**********"
click at [1313, 486] on div "조회" at bounding box center [1314, 479] width 52 height 17
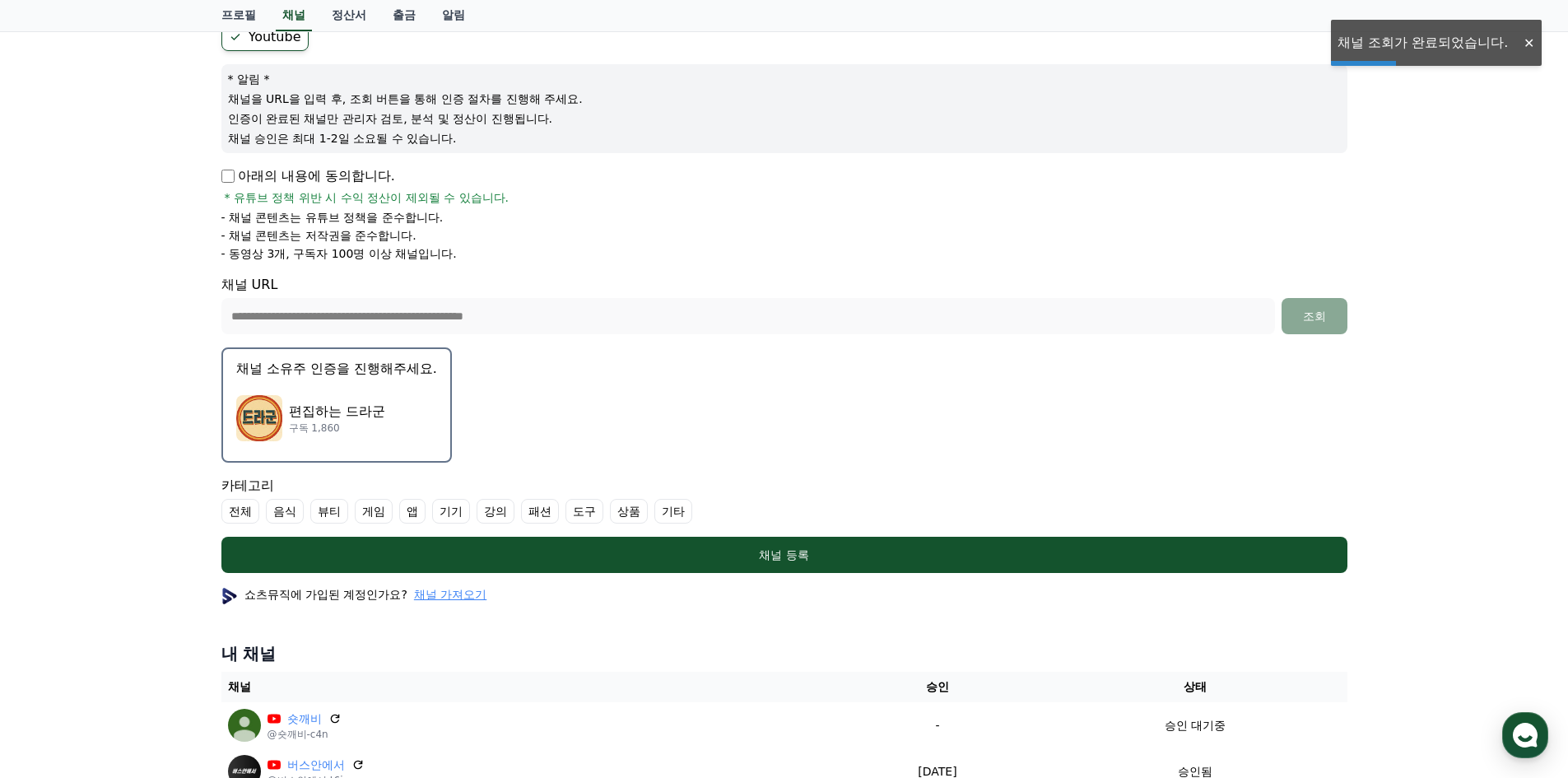
scroll to position [165, 0]
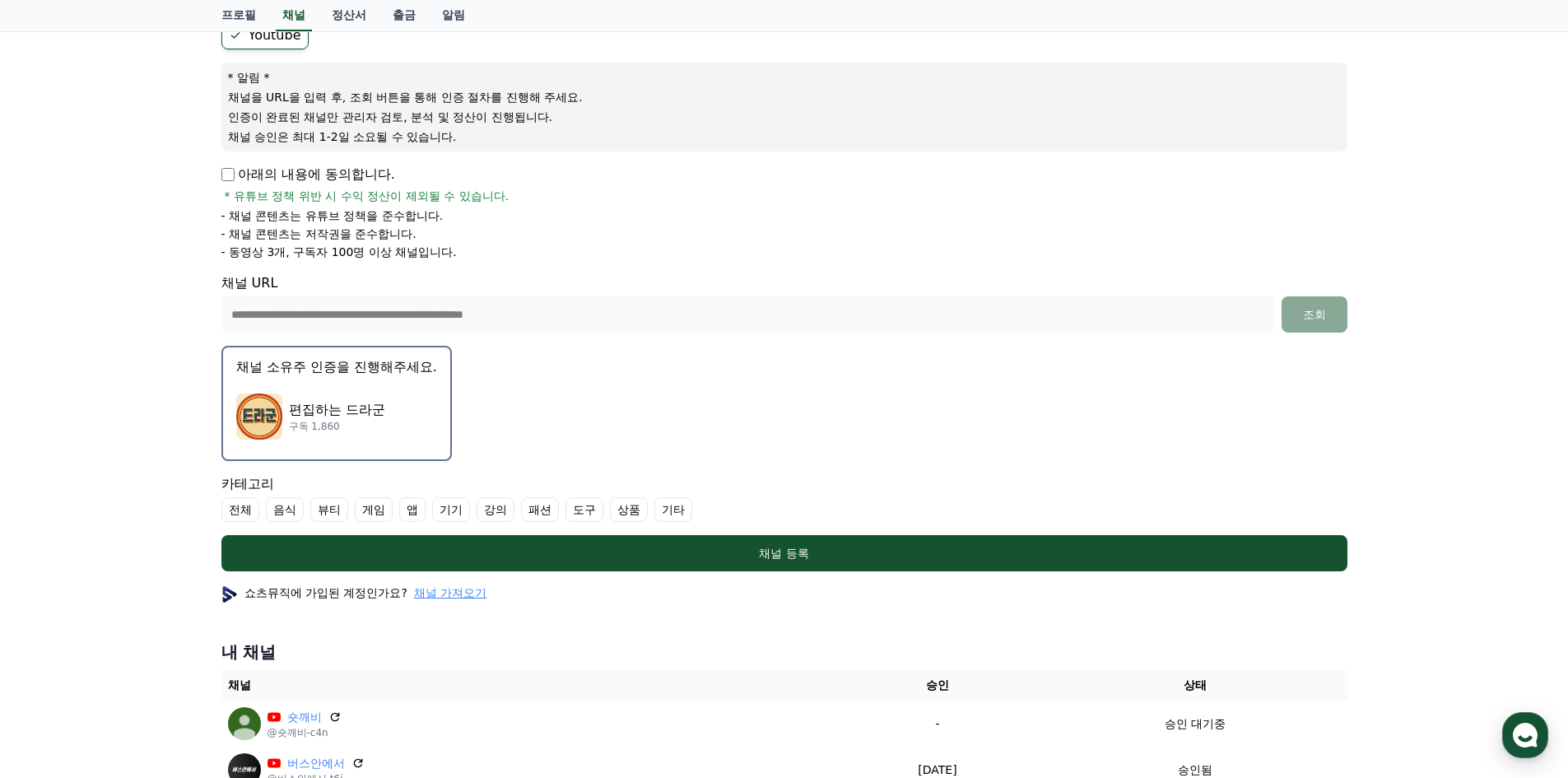
click at [389, 401] on div "편집하는 드라군 구독 1,860" at bounding box center [336, 417] width 201 height 66
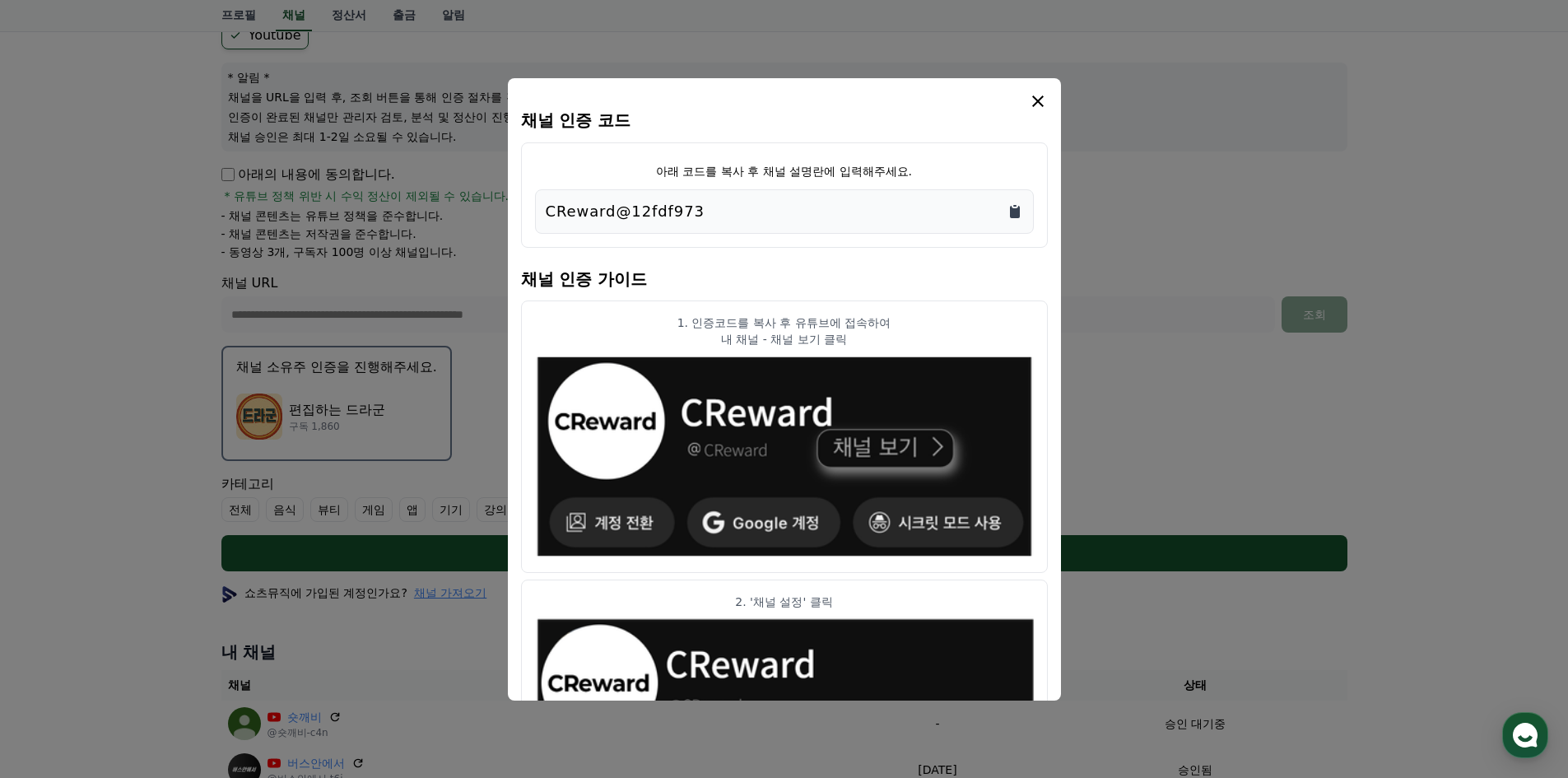
click at [1022, 208] on icon "Copy to clipboard" at bounding box center [1015, 212] width 17 height 17
click at [1038, 97] on icon "modal" at bounding box center [1037, 101] width 20 height 20
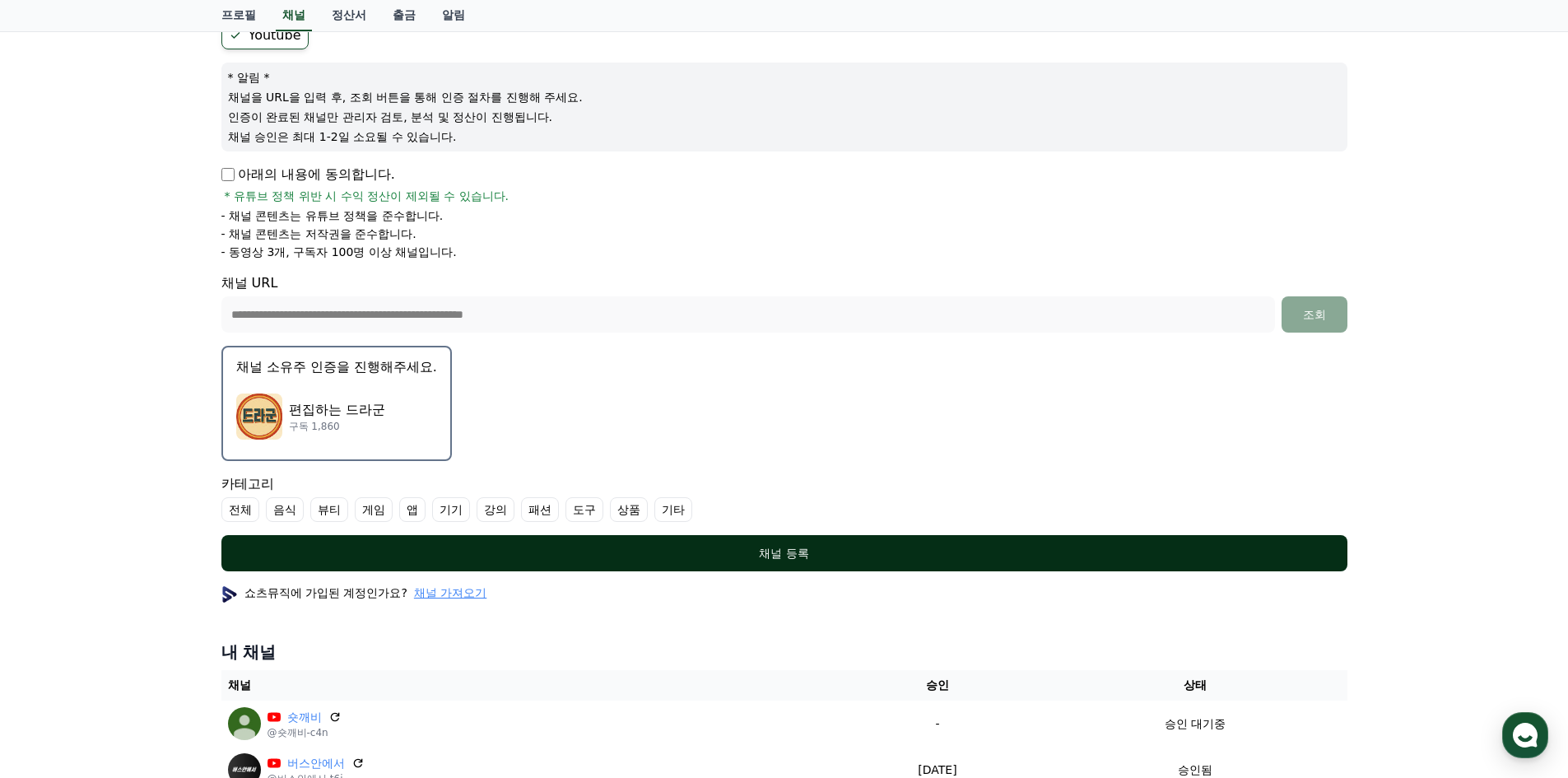
click at [813, 544] on button "채널 등록" at bounding box center [784, 553] width 1126 height 37
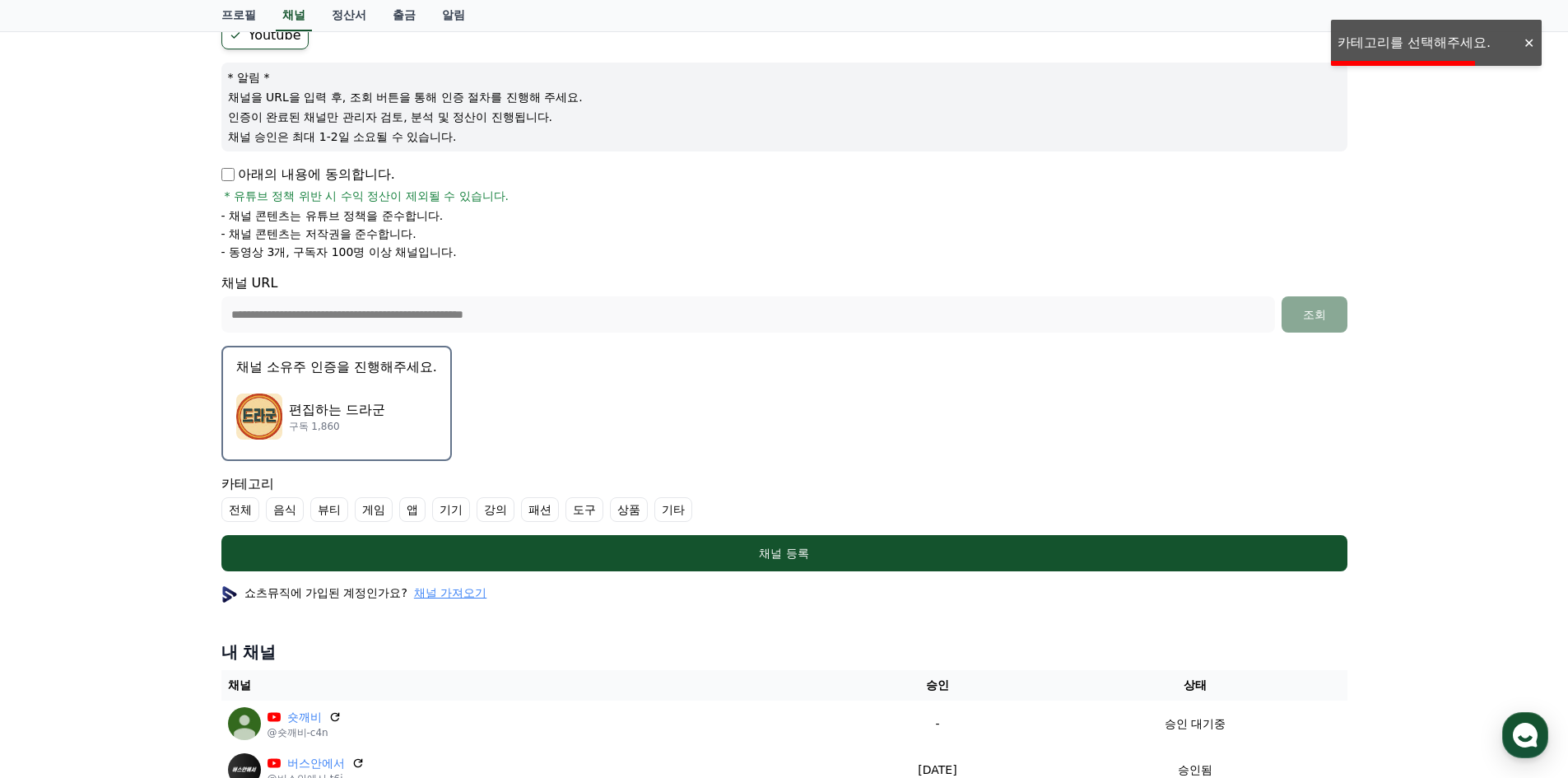
click at [661, 512] on label "기타" at bounding box center [673, 509] width 37 height 24
click at [670, 535] on form "**********" at bounding box center [784, 296] width 1126 height 550
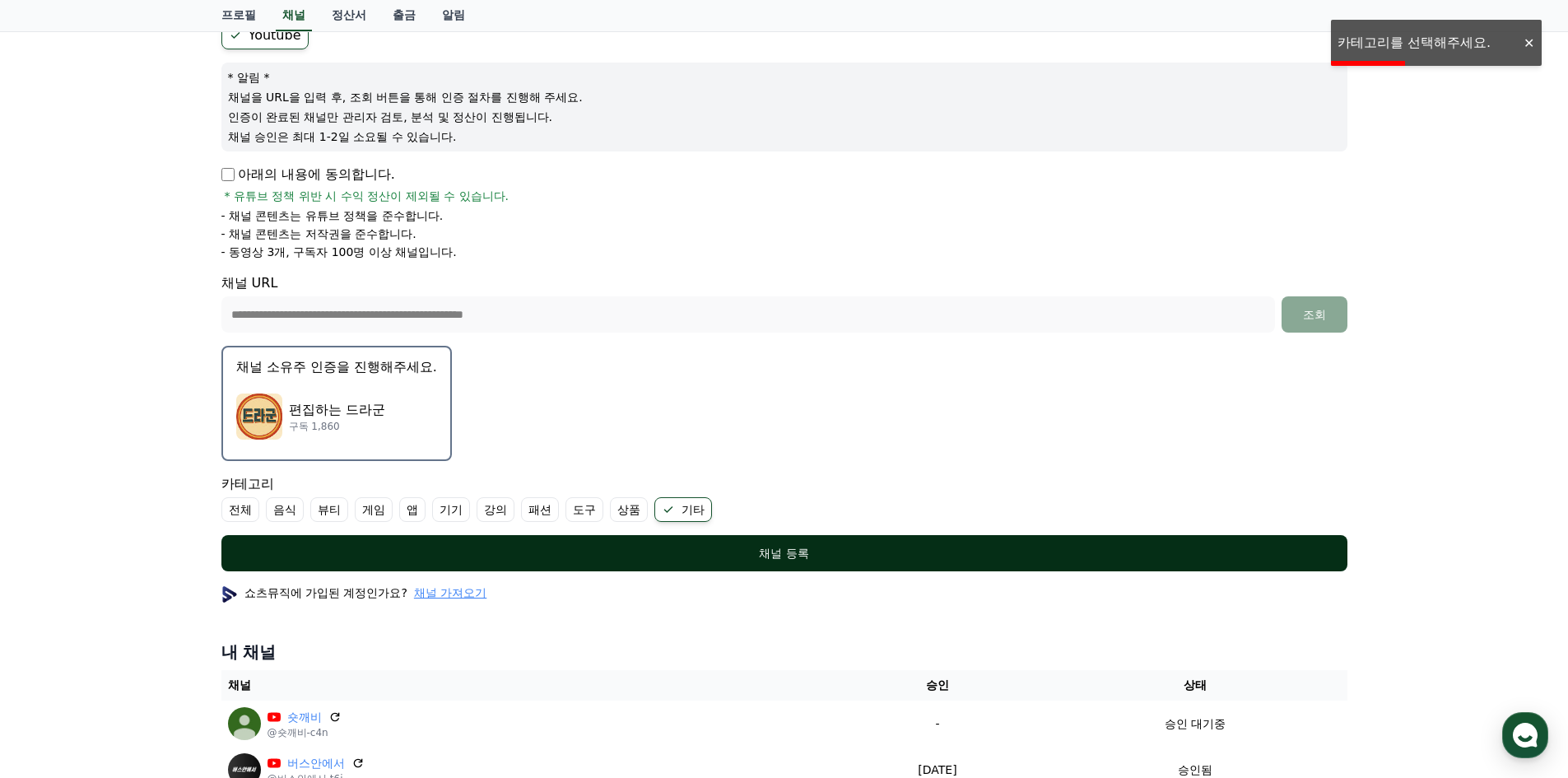
click at [669, 545] on div "채널 등록" at bounding box center [784, 553] width 1061 height 17
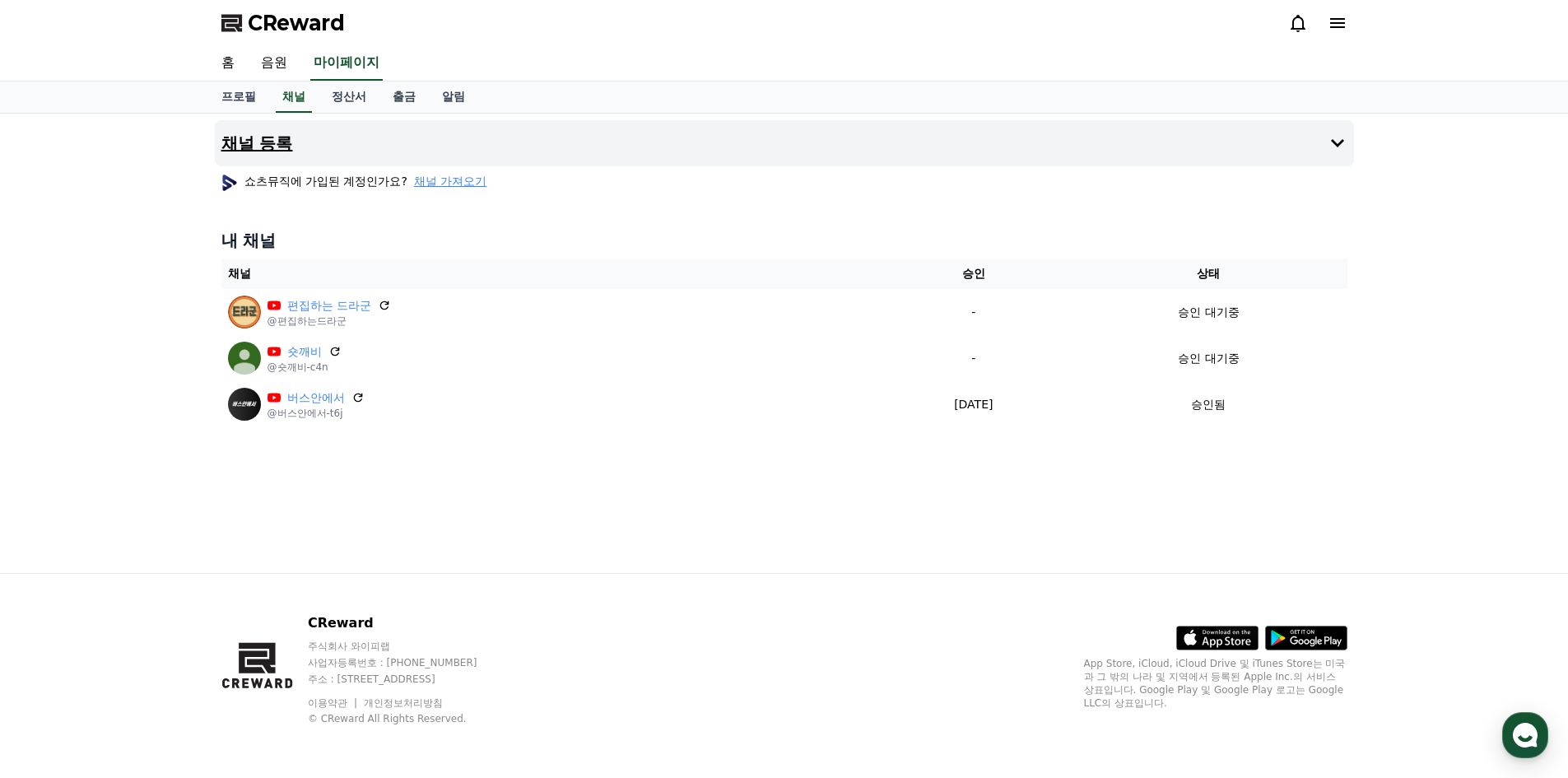
click at [1328, 139] on icon at bounding box center [1337, 142] width 20 height 20
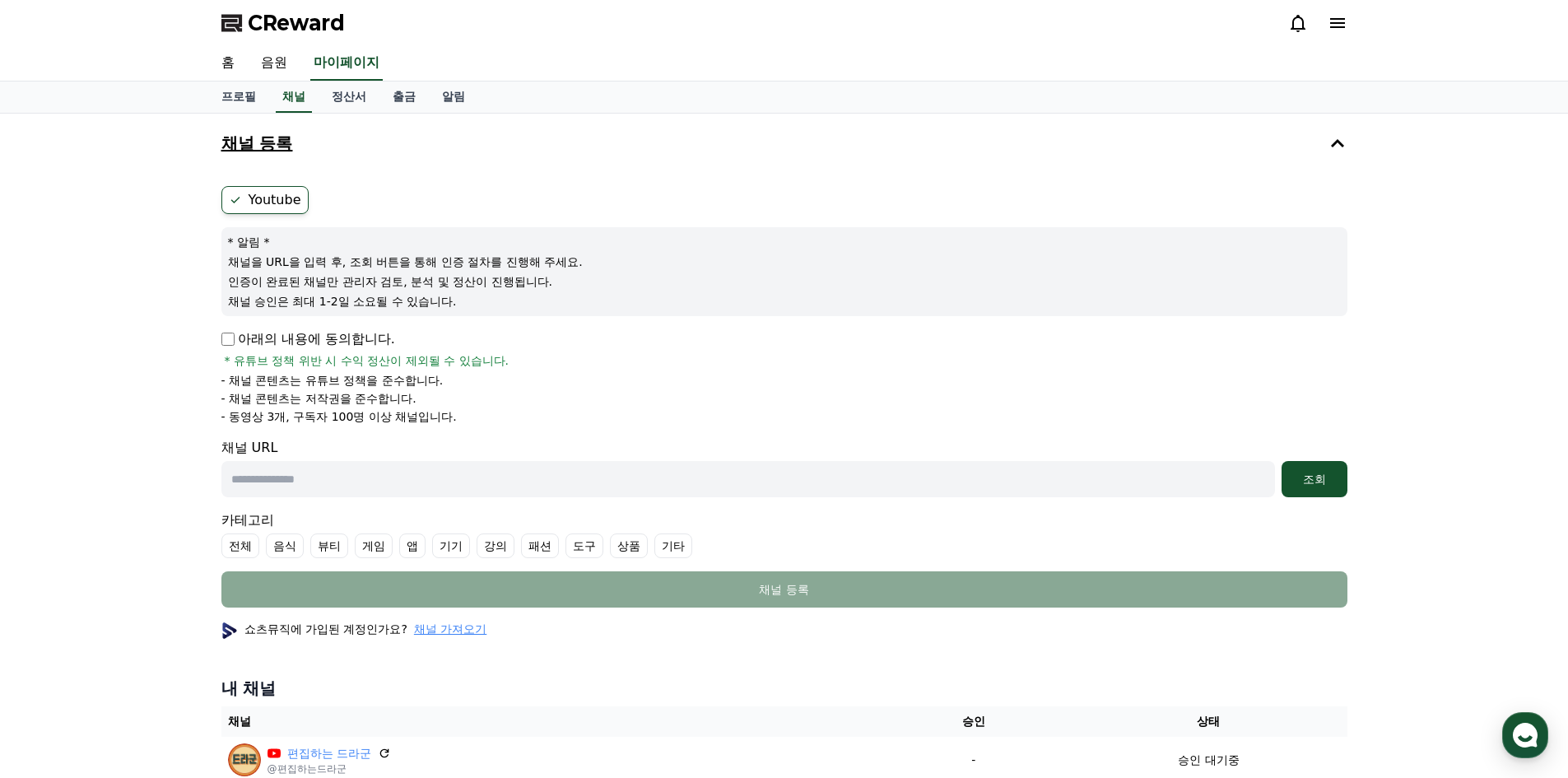
click at [301, 481] on input "text" at bounding box center [749, 478] width 1054 height 37
paste input "**********"
type input "**********"
click at [1312, 477] on div "조회" at bounding box center [1314, 479] width 52 height 17
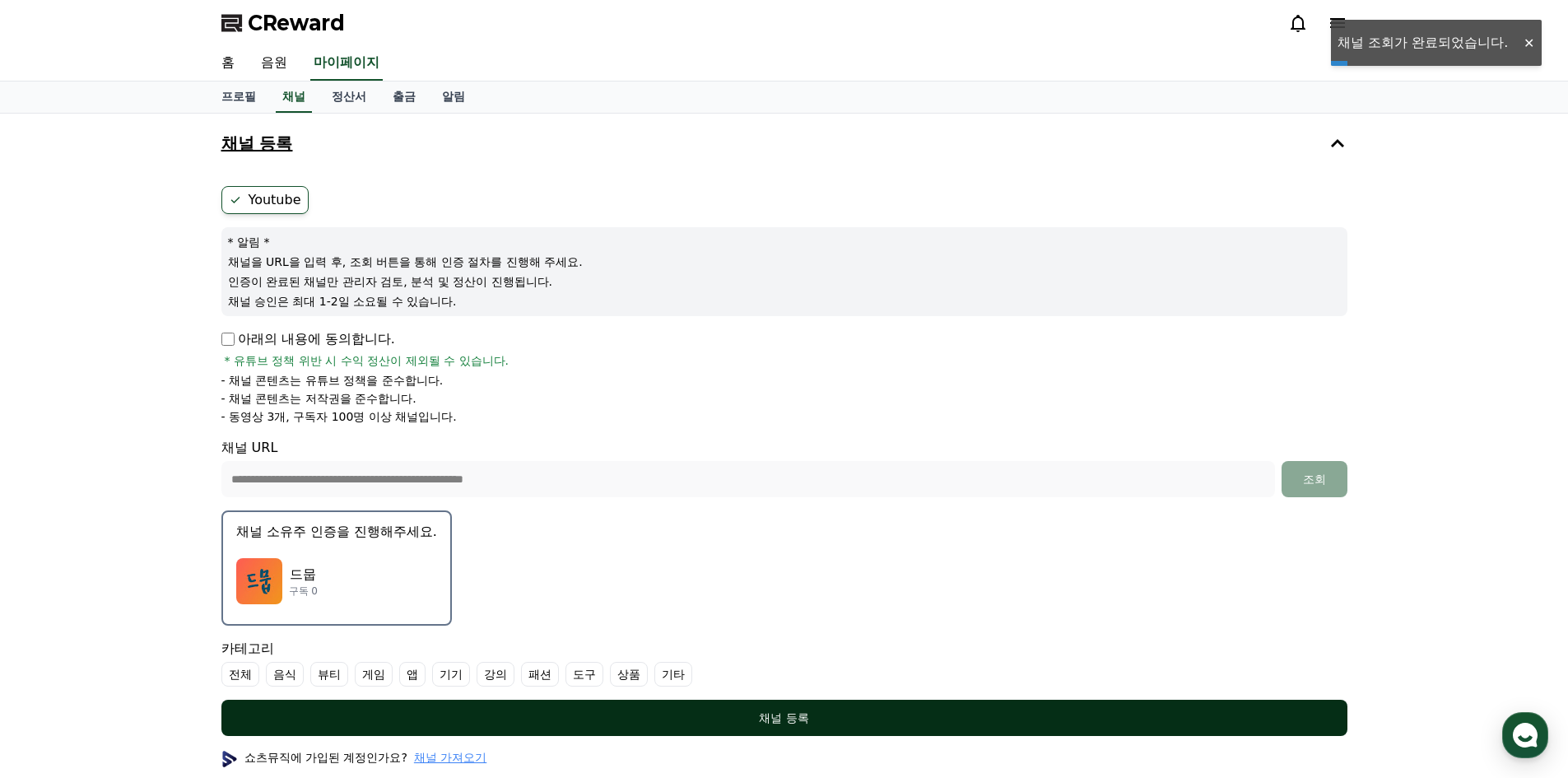
click at [755, 717] on div "채널 등록" at bounding box center [784, 718] width 1061 height 17
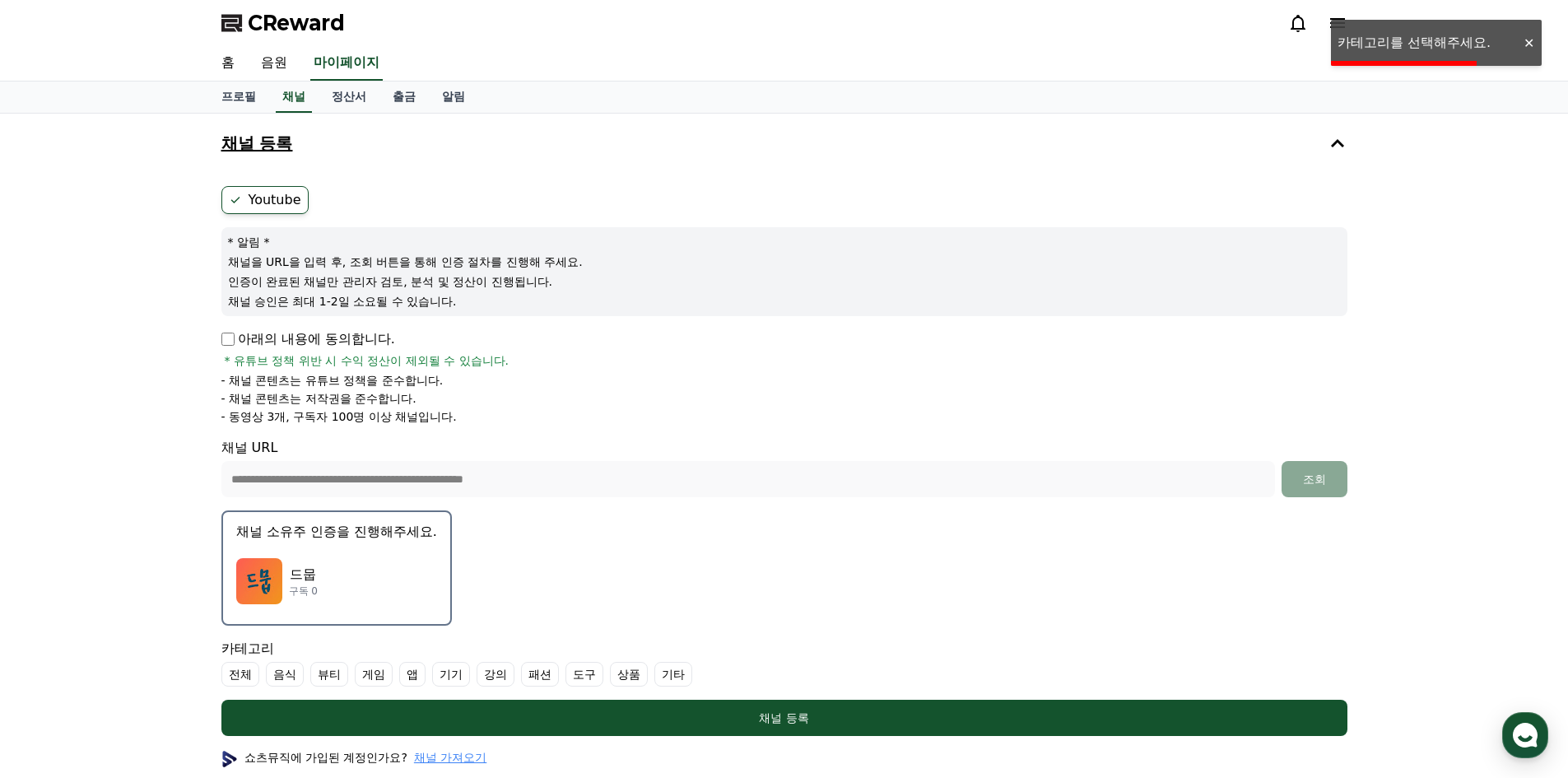
click at [361, 578] on div "드뭅 구독 0" at bounding box center [336, 581] width 201 height 66
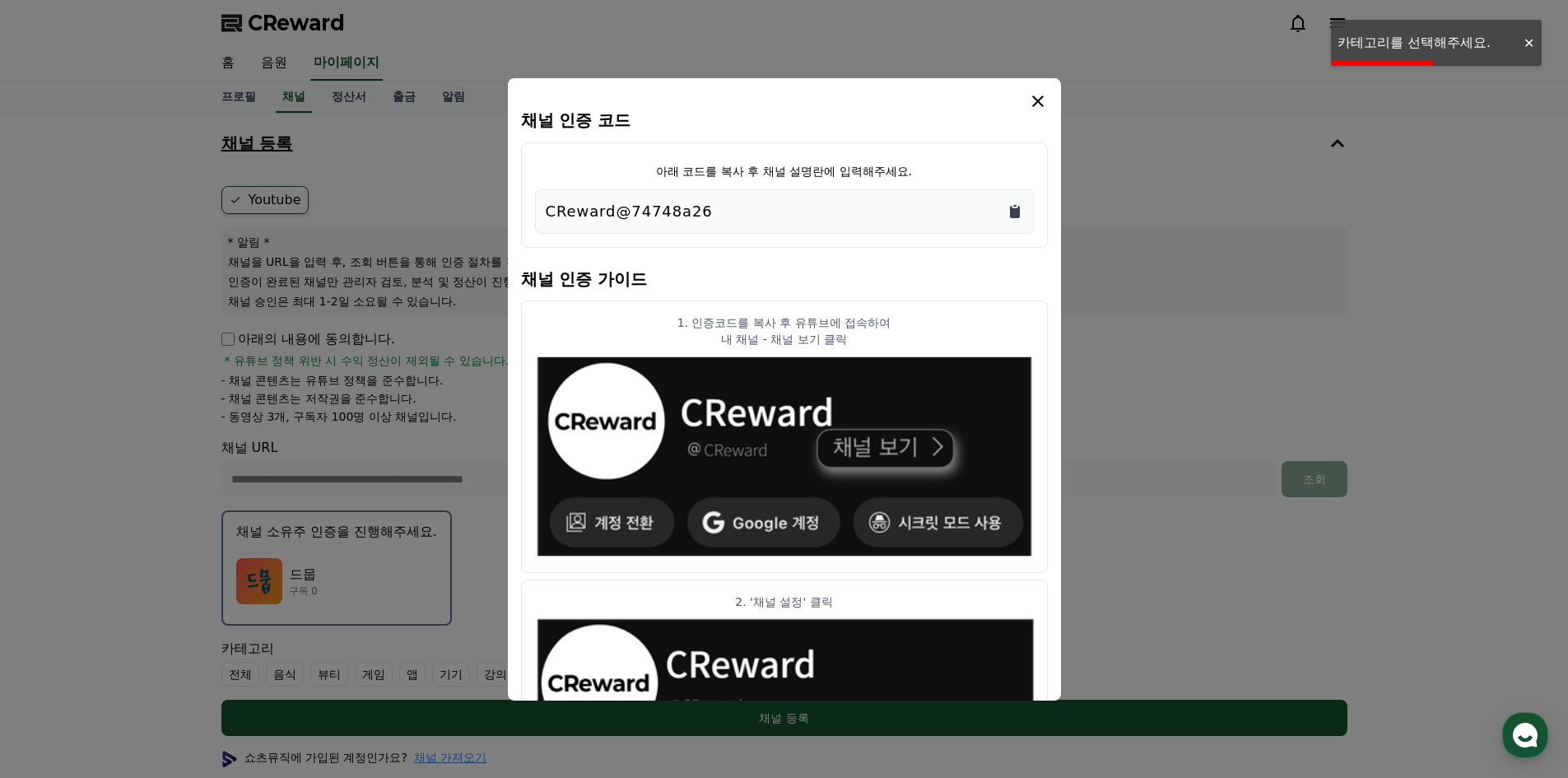
click at [1017, 217] on icon "Copy to clipboard" at bounding box center [1015, 212] width 10 height 12
click at [1045, 103] on icon "modal" at bounding box center [1037, 101] width 20 height 20
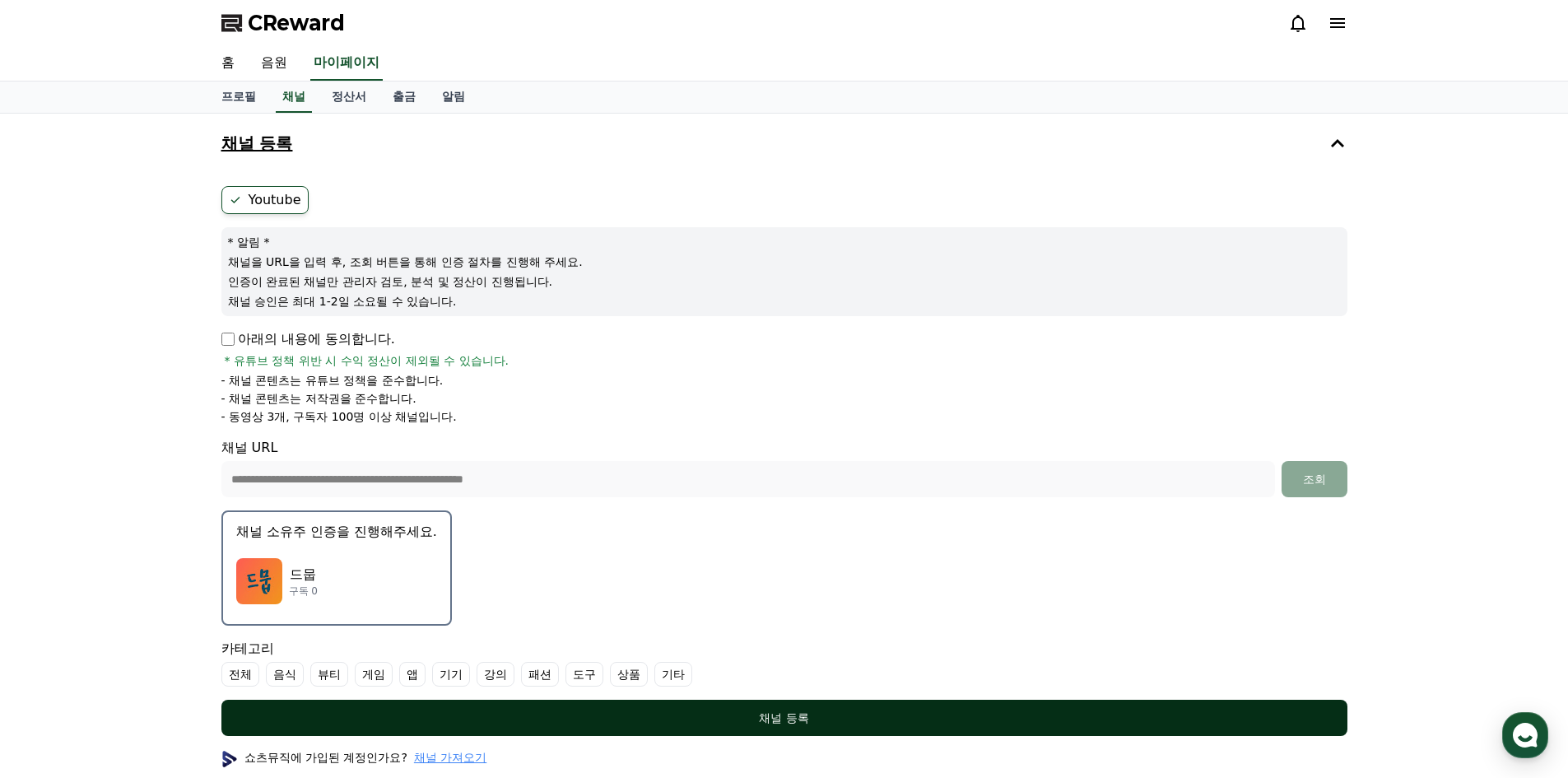
click at [755, 709] on button "채널 등록" at bounding box center [784, 717] width 1126 height 37
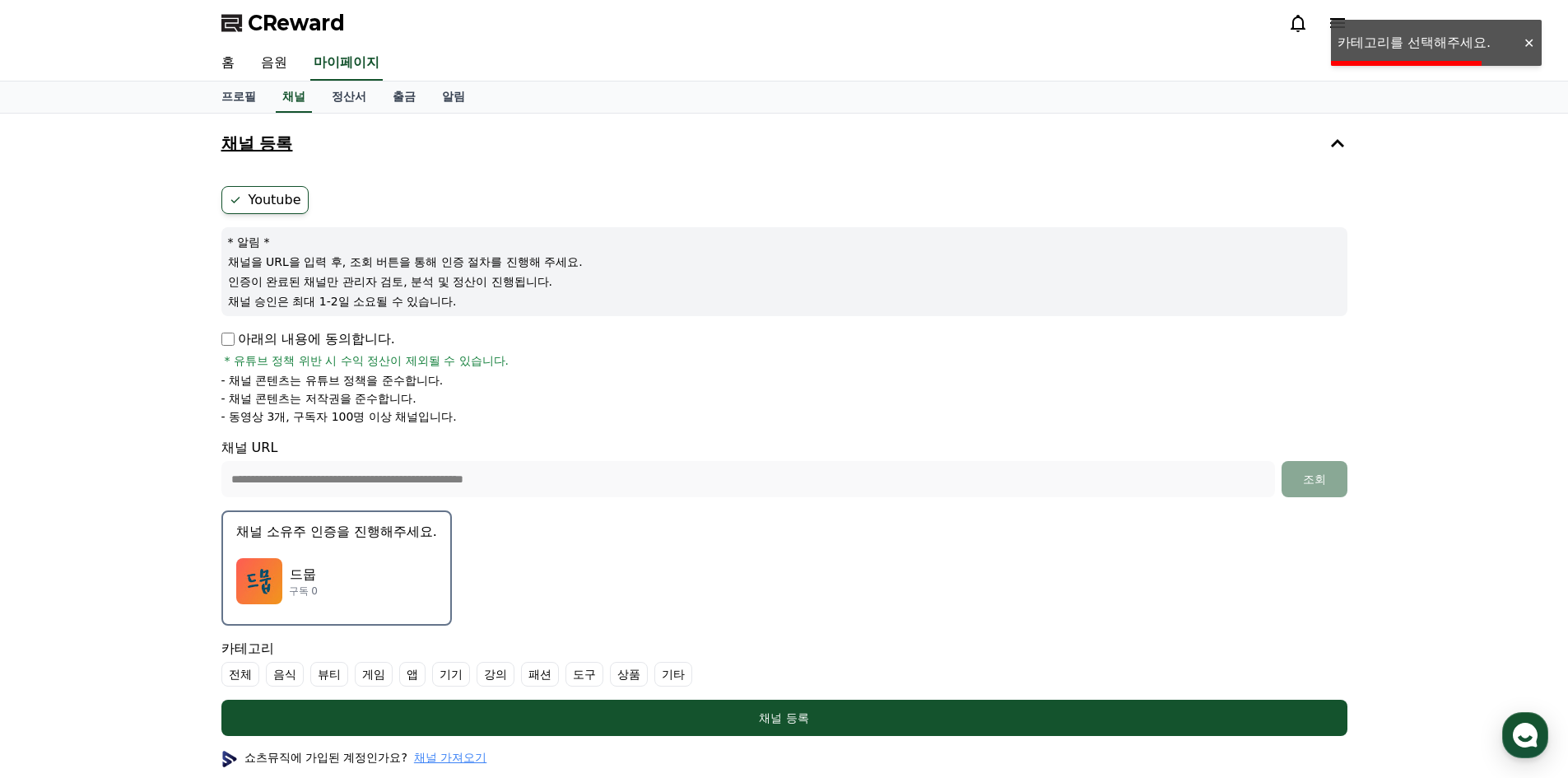
click at [670, 667] on label "기타" at bounding box center [673, 674] width 37 height 24
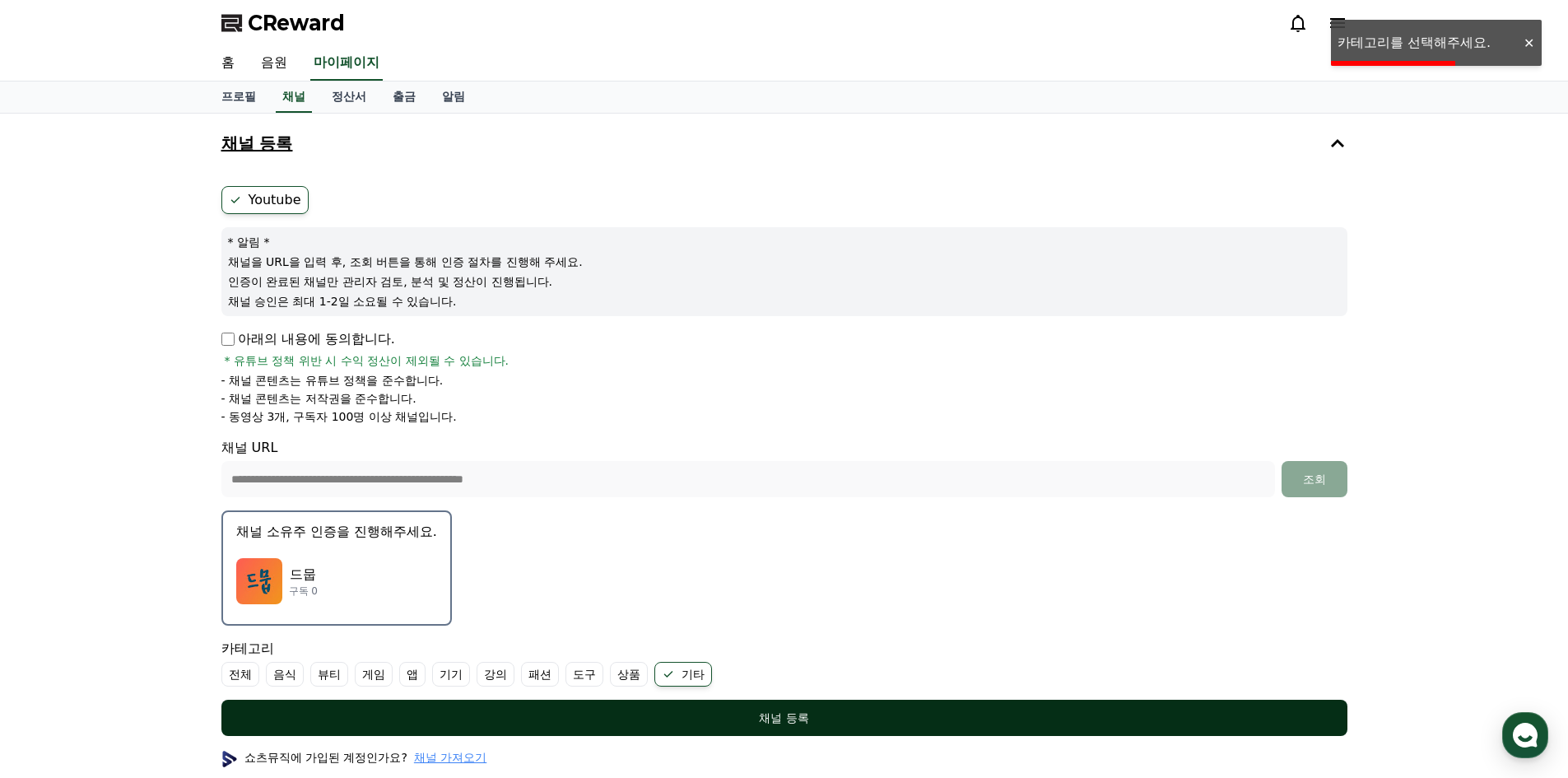
click at [747, 699] on button "채널 등록" at bounding box center [784, 717] width 1126 height 37
